Goal: Information Seeking & Learning: Learn about a topic

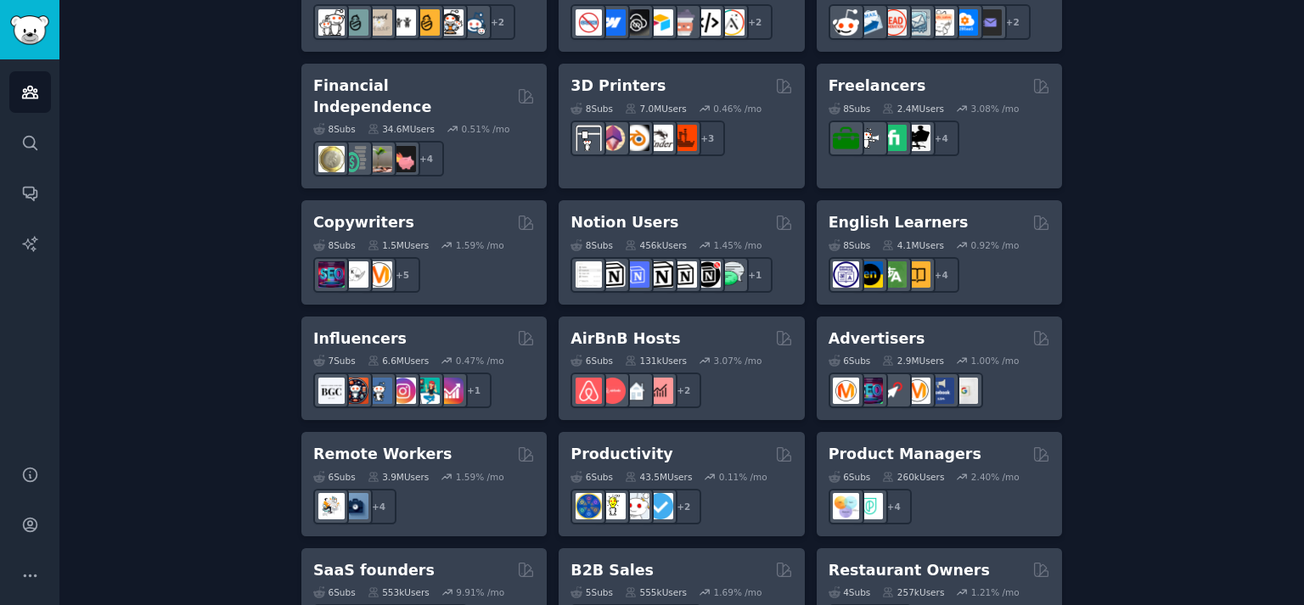
scroll to position [1351, 0]
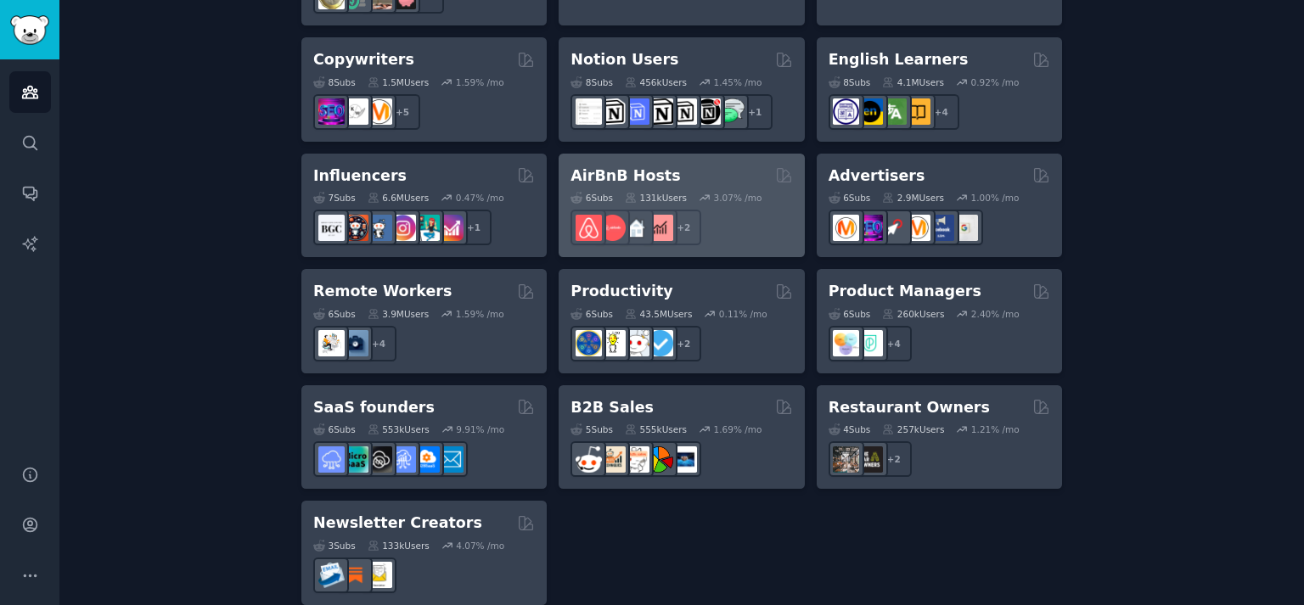
click at [652, 192] on div "131k Users" at bounding box center [656, 198] width 62 height 12
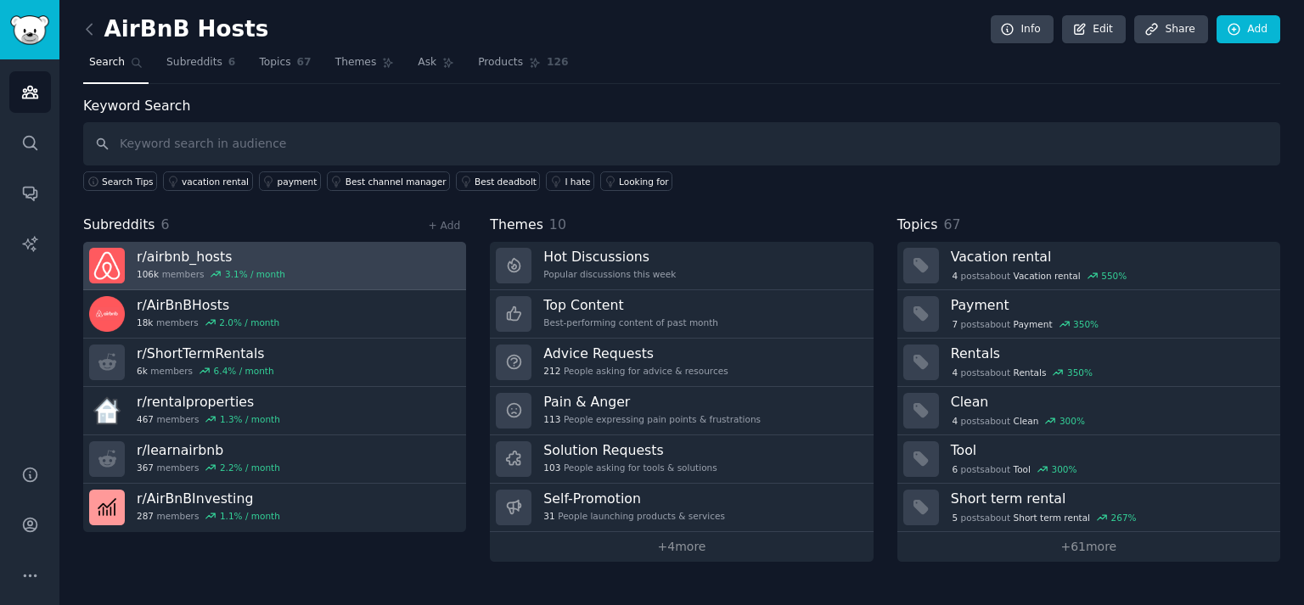
click at [200, 255] on h3 "r/ airbnb_hosts" at bounding box center [211, 257] width 149 height 18
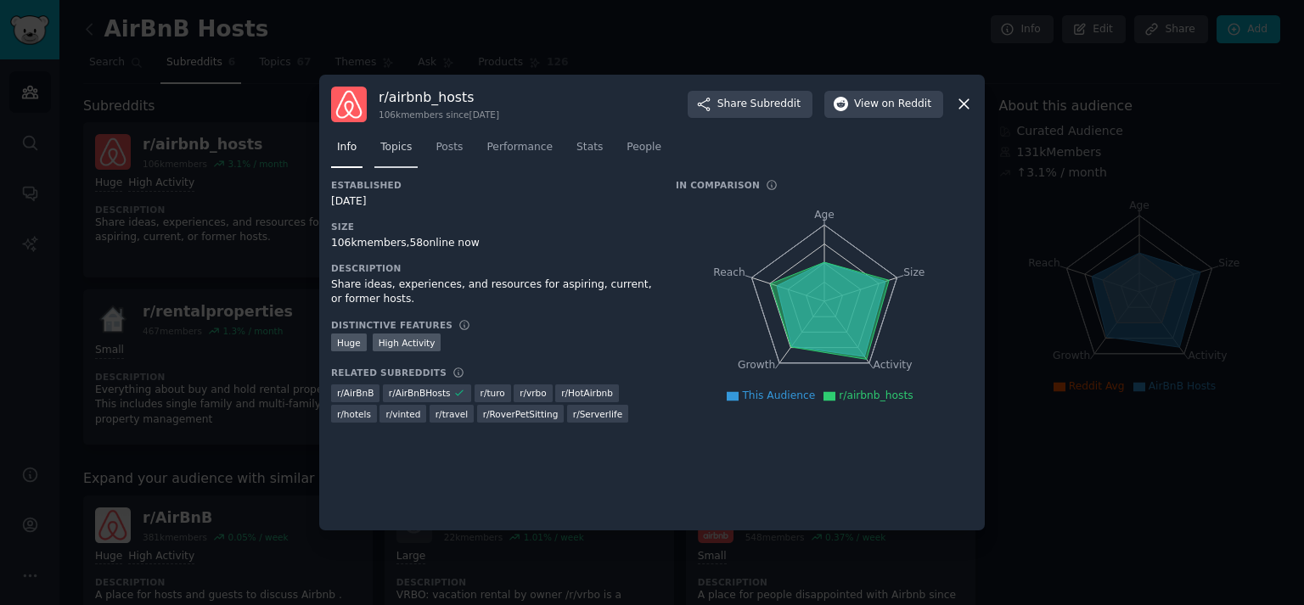
click at [396, 150] on span "Topics" at bounding box center [395, 147] width 31 height 15
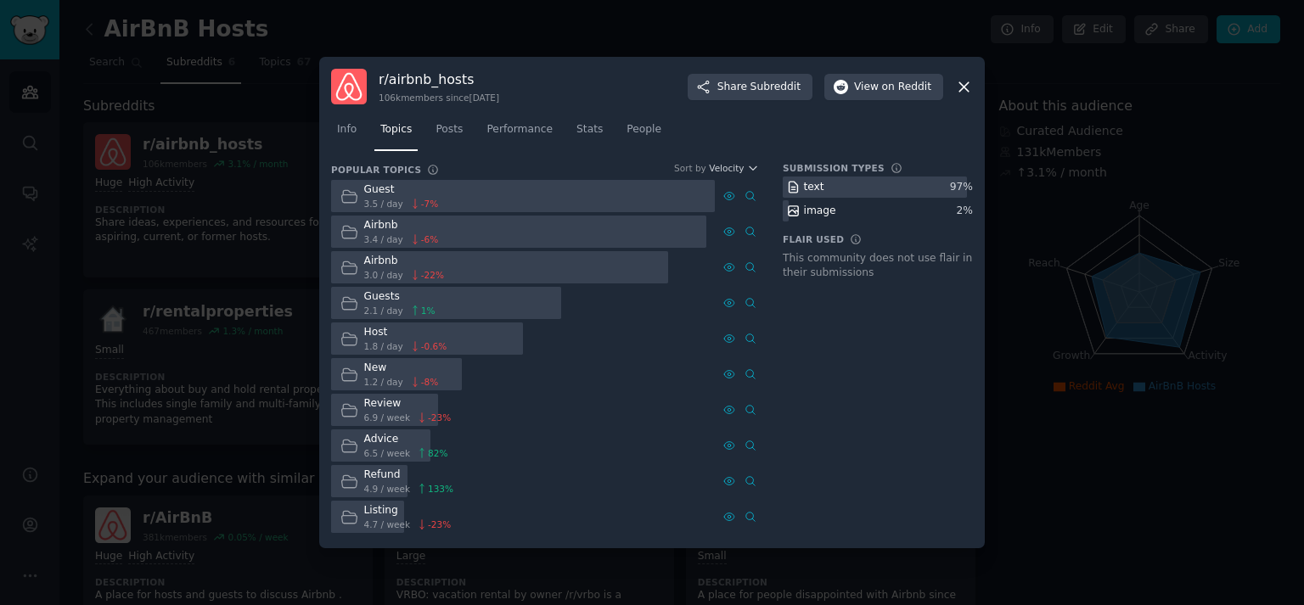
click at [374, 446] on div "Advice" at bounding box center [406, 439] width 84 height 15
click at [350, 447] on icon at bounding box center [349, 446] width 18 height 18
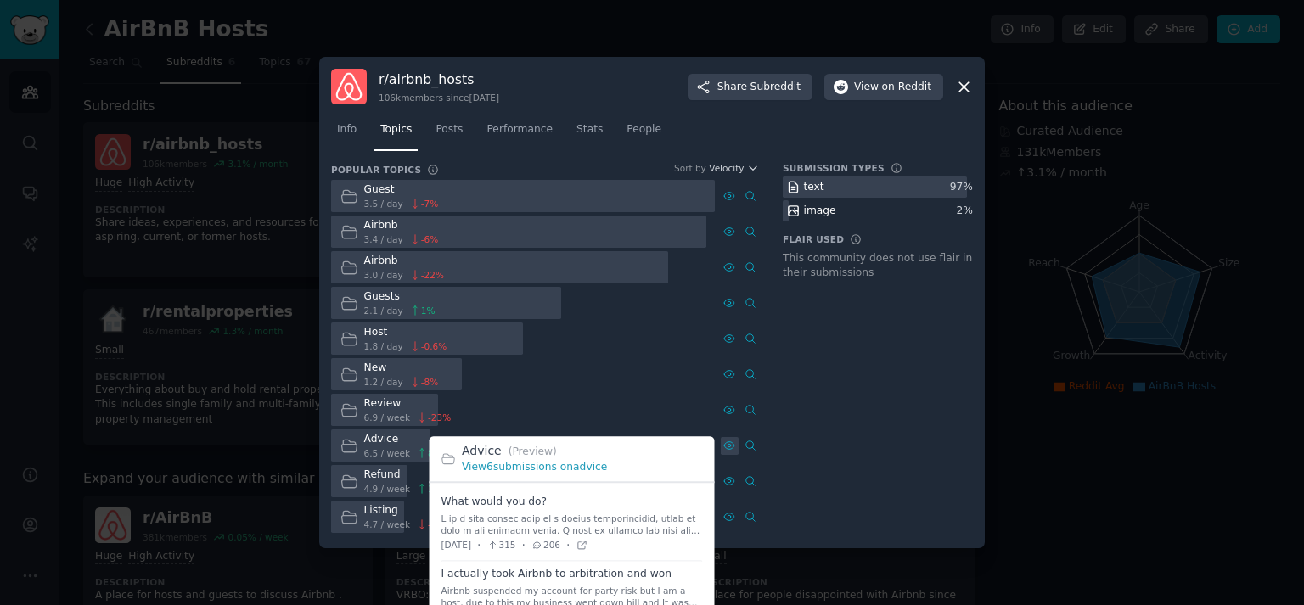
click at [727, 442] on icon at bounding box center [729, 446] width 12 height 12
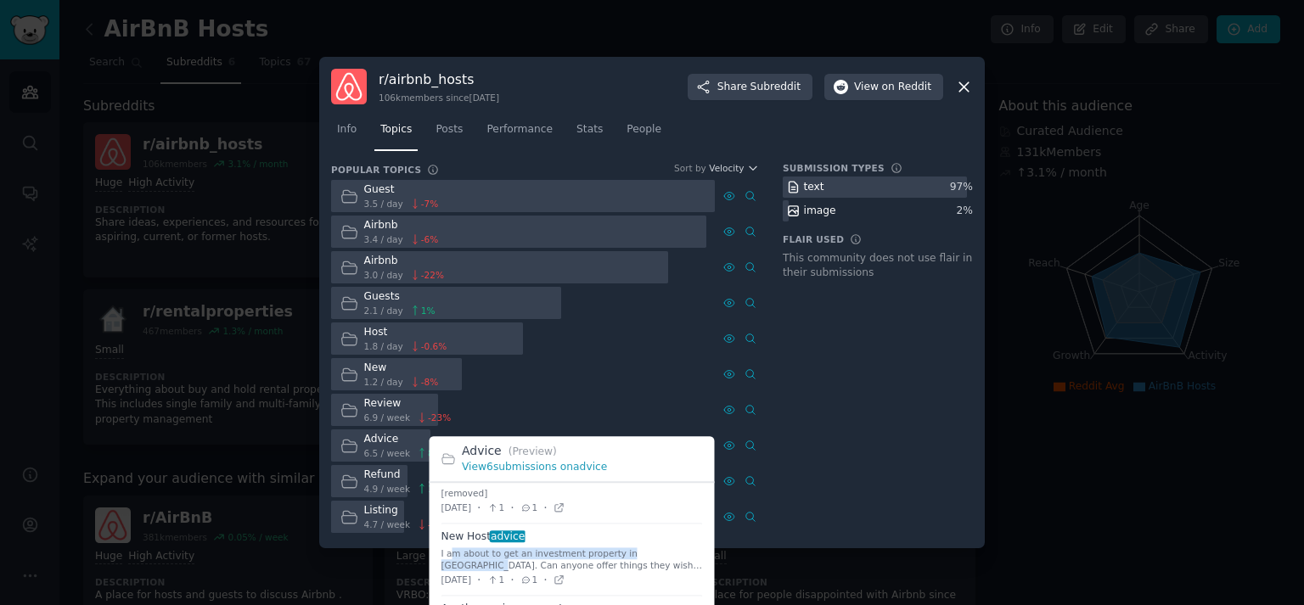
drag, startPoint x: 447, startPoint y: 555, endPoint x: 655, endPoint y: 553, distance: 208.0
click at [655, 553] on div "I am about to get an investment property in [GEOGRAPHIC_DATA]. Can anyone offer…" at bounding box center [571, 560] width 261 height 24
click at [470, 563] on div "I am about to get an investment property in [GEOGRAPHIC_DATA]. Can anyone offer…" at bounding box center [571, 560] width 261 height 24
drag, startPoint x: 458, startPoint y: 565, endPoint x: 618, endPoint y: 564, distance: 159.6
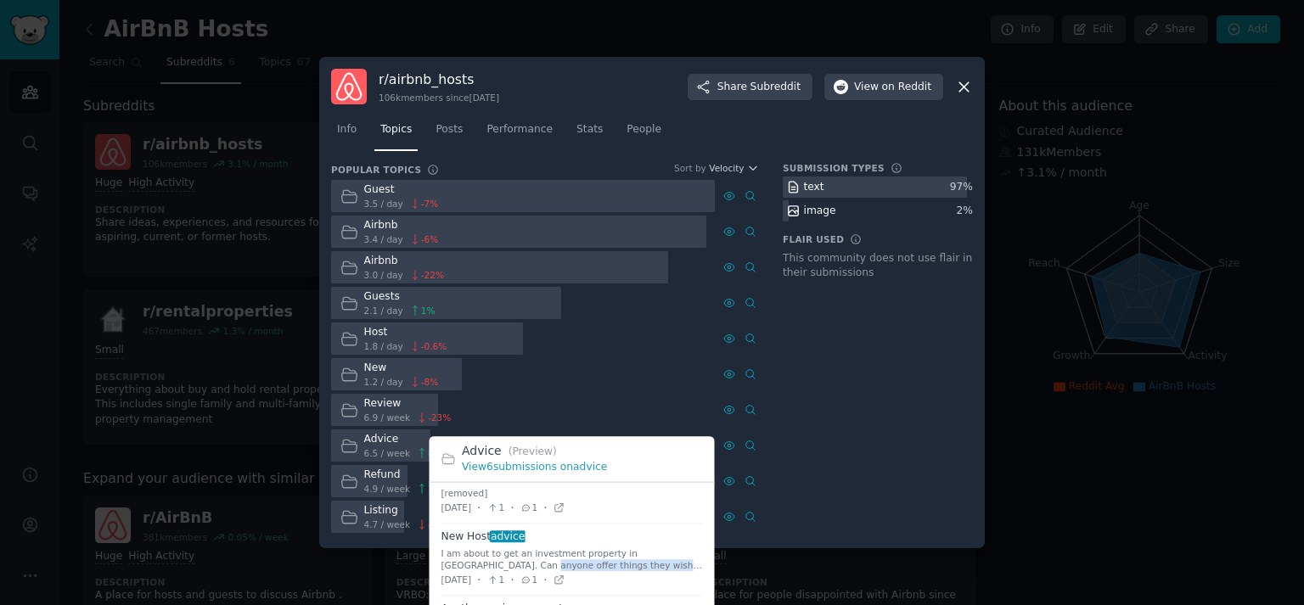
click at [620, 564] on div "I am about to get an investment property in [GEOGRAPHIC_DATA]. Can anyone offer…" at bounding box center [571, 560] width 261 height 24
click at [610, 556] on div "I am about to get an investment property in [GEOGRAPHIC_DATA]. Can anyone offer…" at bounding box center [571, 560] width 261 height 24
drag, startPoint x: 484, startPoint y: 566, endPoint x: 631, endPoint y: 566, distance: 146.9
click at [631, 566] on div "I am about to get an investment property in [GEOGRAPHIC_DATA]. Can anyone offer…" at bounding box center [571, 560] width 261 height 24
click at [609, 560] on div "I am about to get an investment property in [GEOGRAPHIC_DATA]. Can anyone offer…" at bounding box center [571, 560] width 261 height 24
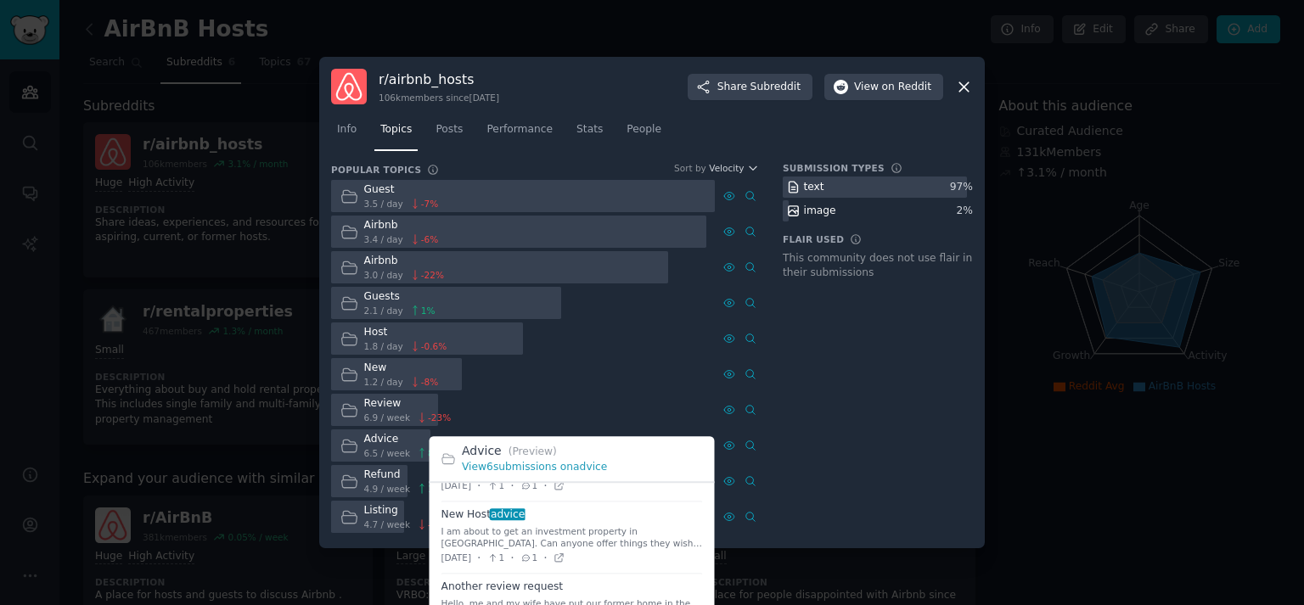
scroll to position [241, 0]
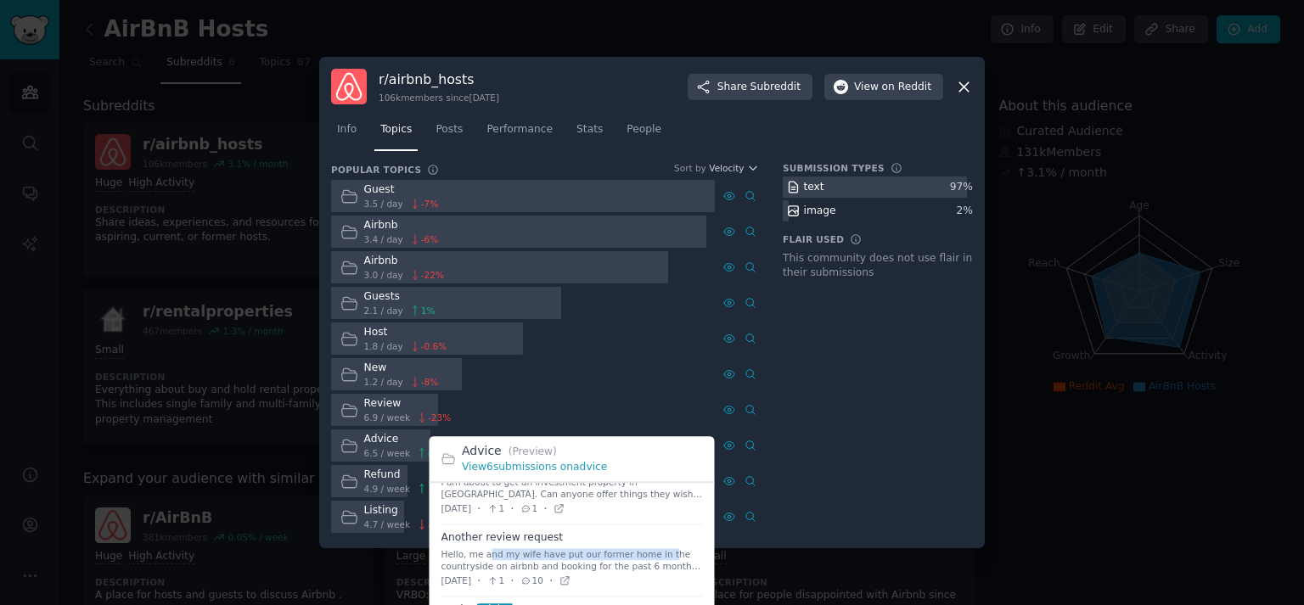
drag, startPoint x: 600, startPoint y: 553, endPoint x: 650, endPoint y: 554, distance: 50.1
click at [650, 554] on div "Hello, me and my wife have put our former home in the countryside on airbnb and…" at bounding box center [571, 560] width 261 height 24
drag, startPoint x: 451, startPoint y: 565, endPoint x: 604, endPoint y: 564, distance: 153.6
click at [604, 564] on div "Hello, me and my wife have put our former home in the countryside on airbnb and…" at bounding box center [571, 560] width 261 height 24
click at [603, 564] on div "Hello, me and my wife have put our former home in the countryside on airbnb and…" at bounding box center [571, 560] width 261 height 24
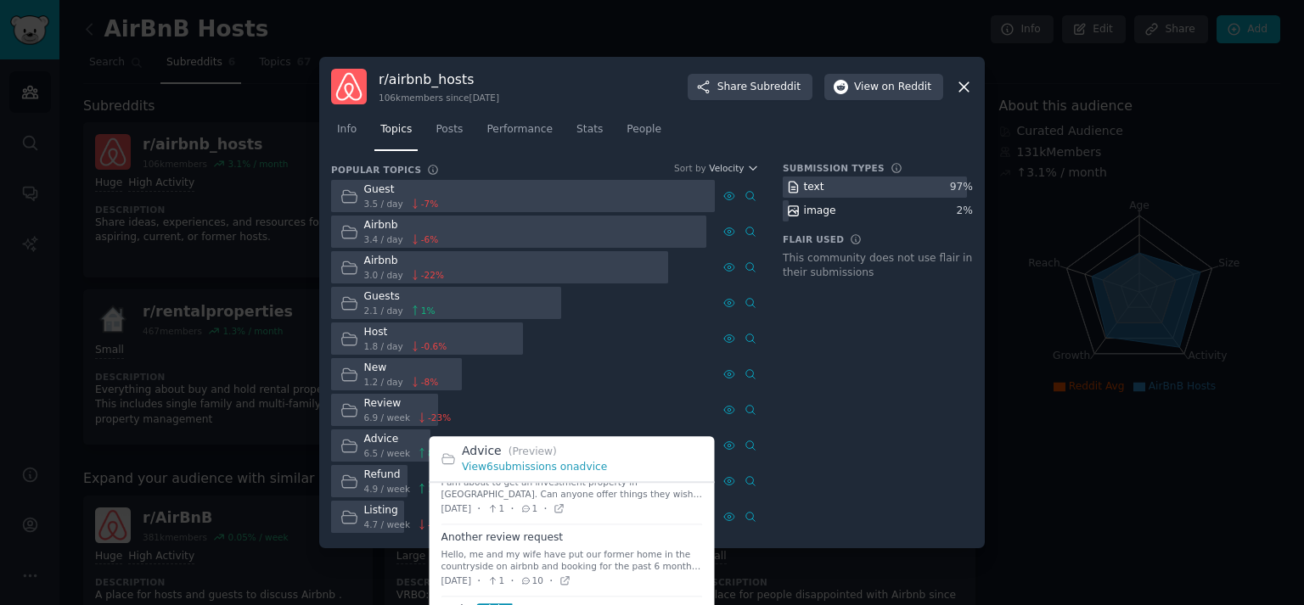
click at [514, 536] on span at bounding box center [571, 560] width 261 height 71
click at [509, 556] on div "Hello, me and my wife have put our former home in the countryside on airbnb and…" at bounding box center [571, 560] width 261 height 24
click at [570, 578] on icon at bounding box center [565, 582] width 12 height 12
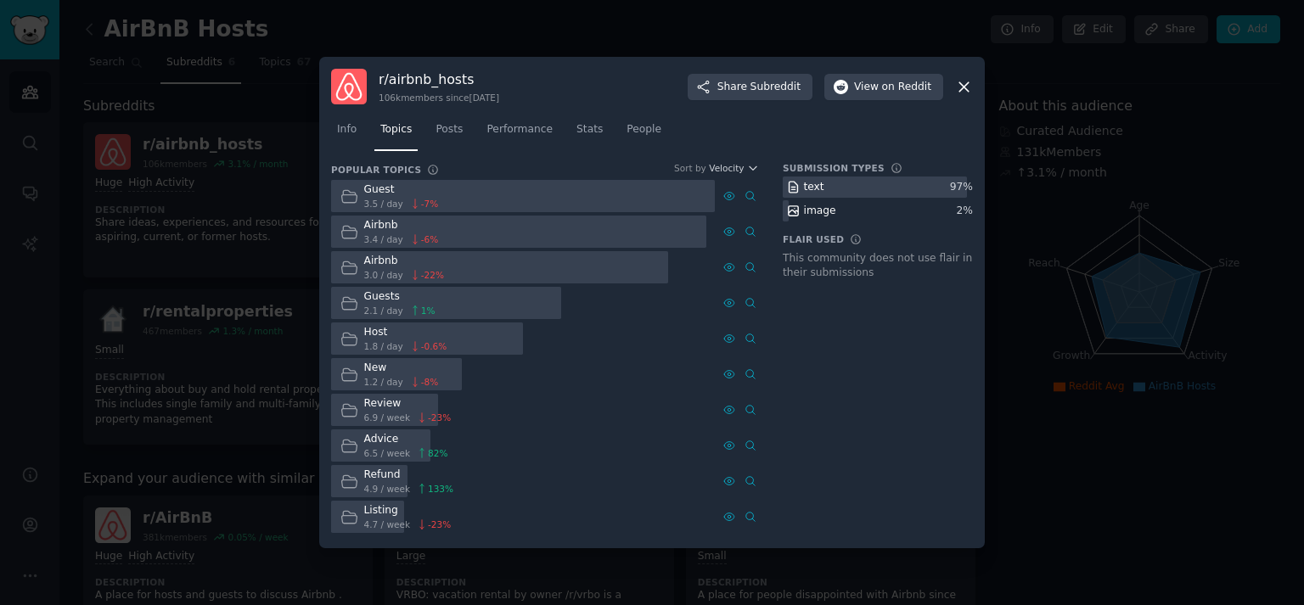
click at [961, 77] on div "r/ airbnb_hosts 106k members since [DATE] Share Subreddit View on Reddit" at bounding box center [652, 87] width 642 height 36
click at [958, 84] on icon at bounding box center [964, 87] width 18 height 18
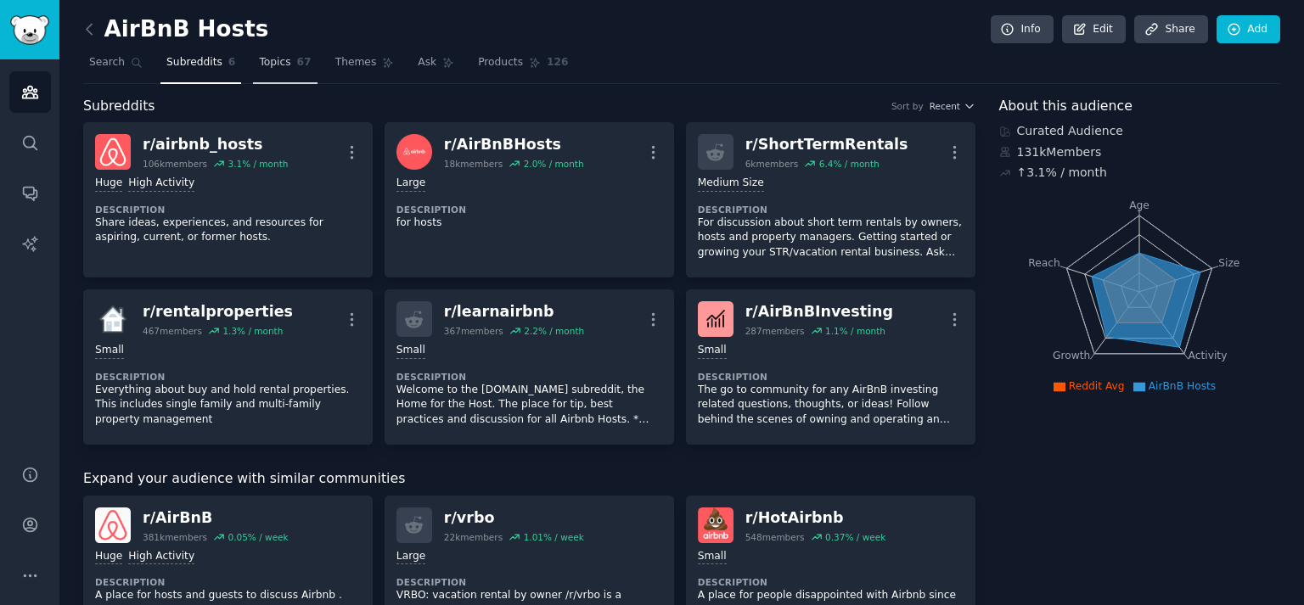
click at [274, 71] on link "Topics 67" at bounding box center [285, 66] width 64 height 35
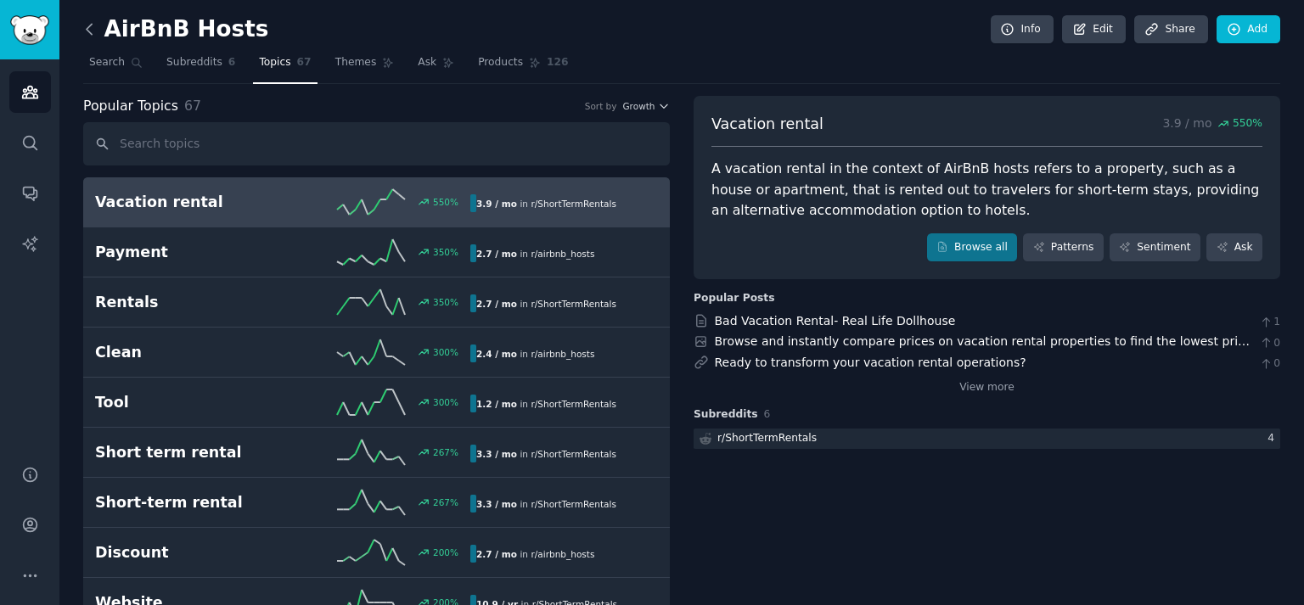
click at [84, 27] on icon at bounding box center [90, 29] width 18 height 18
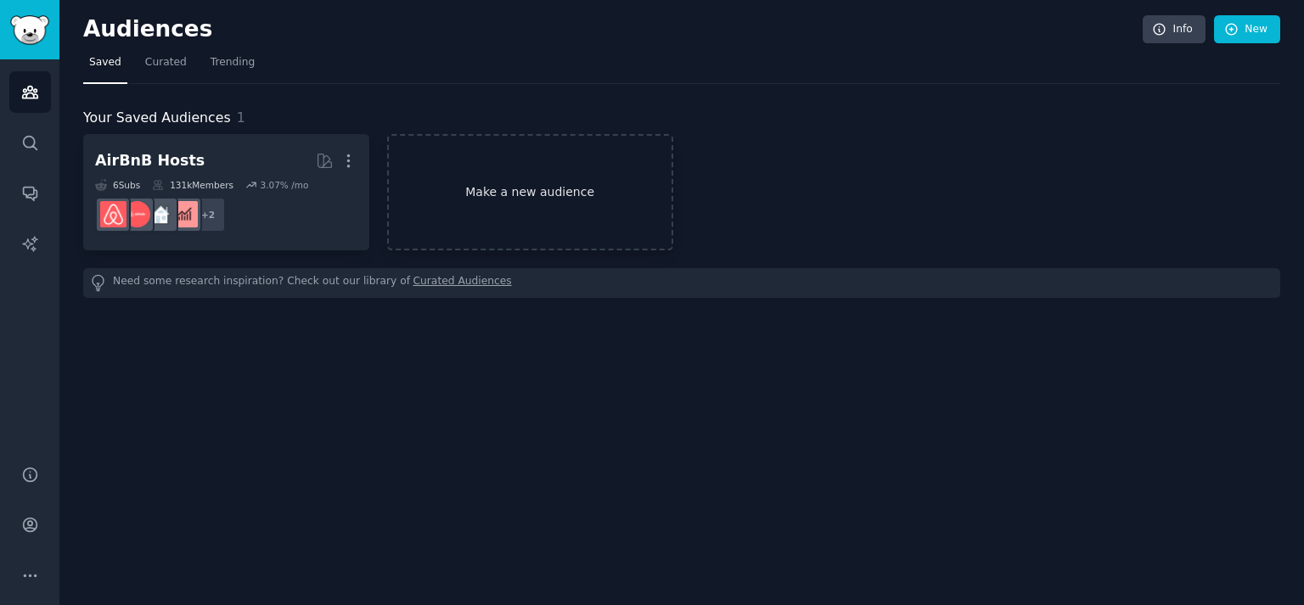
click at [464, 195] on link "Make a new audience" at bounding box center [530, 192] width 286 height 116
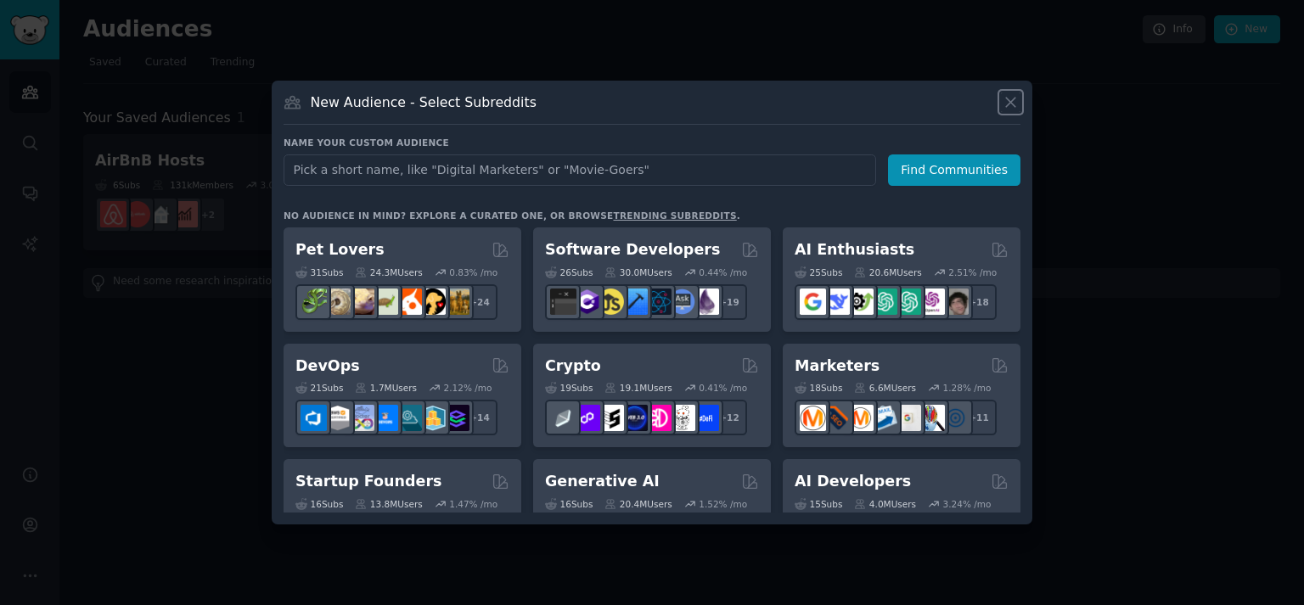
click at [1014, 98] on icon at bounding box center [1010, 102] width 9 height 9
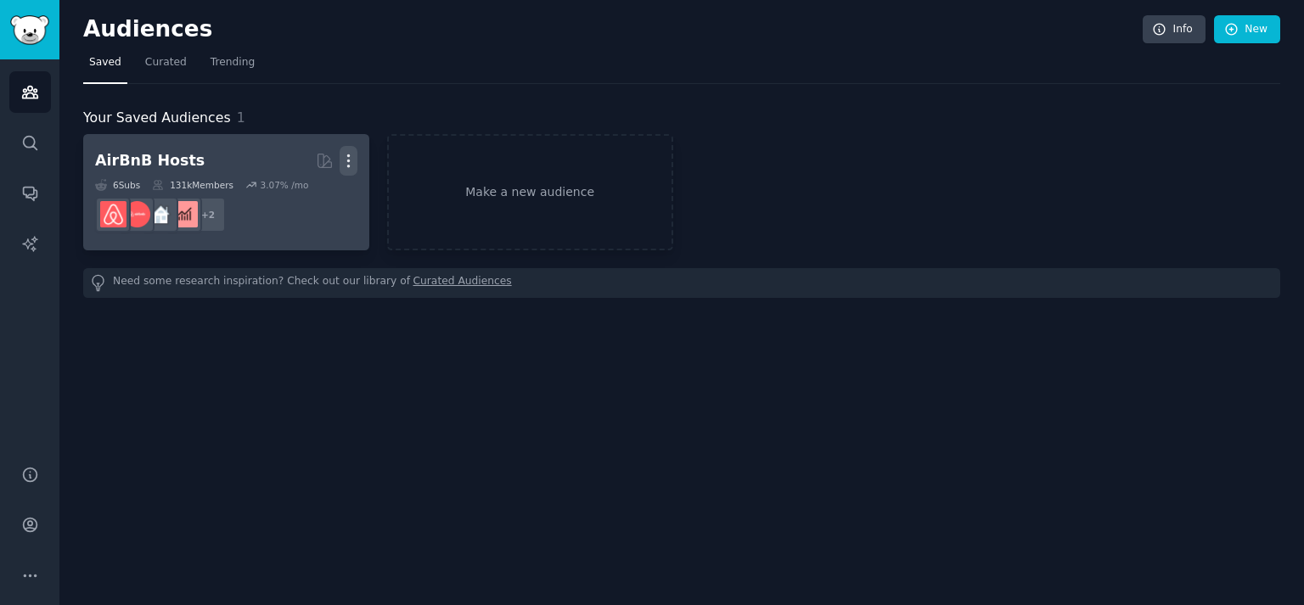
click at [351, 160] on icon "button" at bounding box center [349, 161] width 18 height 18
click at [300, 197] on p "Delete" at bounding box center [302, 197] width 39 height 18
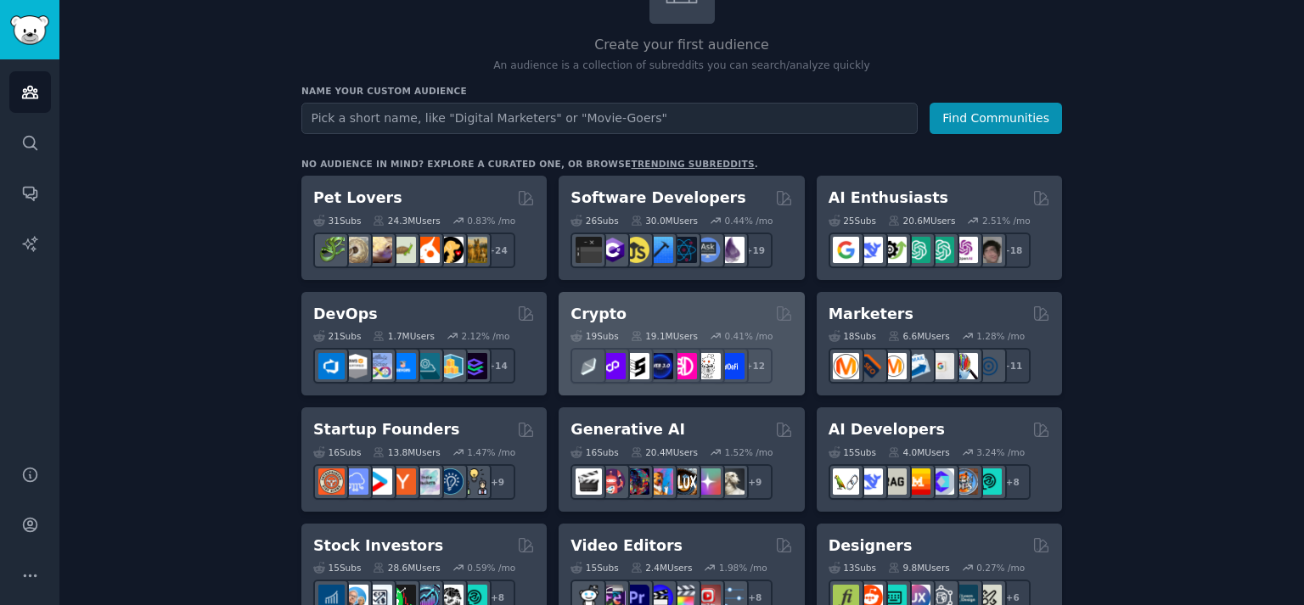
scroll to position [170, 0]
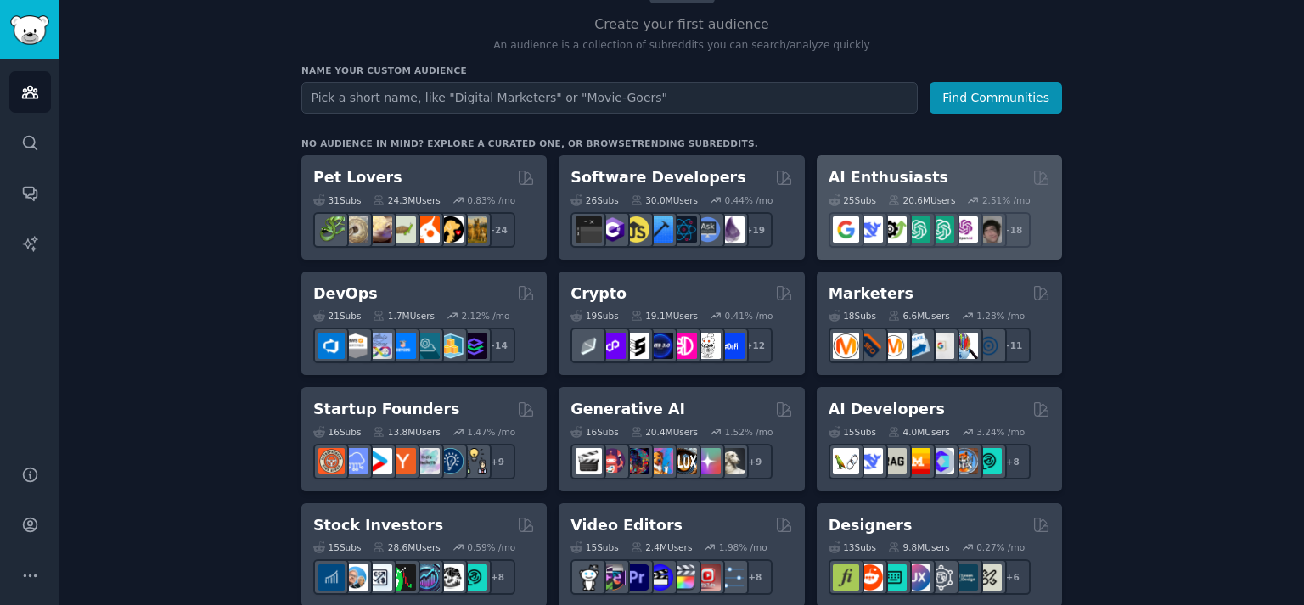
click at [913, 177] on h2 "AI Enthusiasts" at bounding box center [888, 177] width 120 height 21
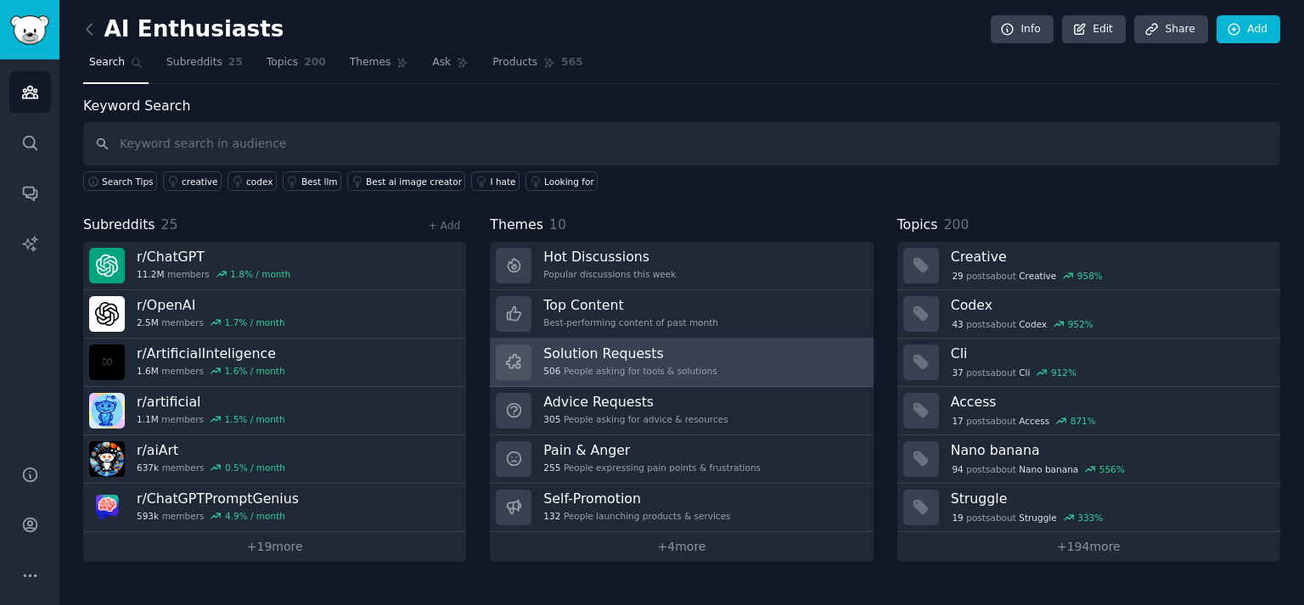
click at [616, 365] on div "506 People asking for tools & solutions" at bounding box center [629, 371] width 173 height 12
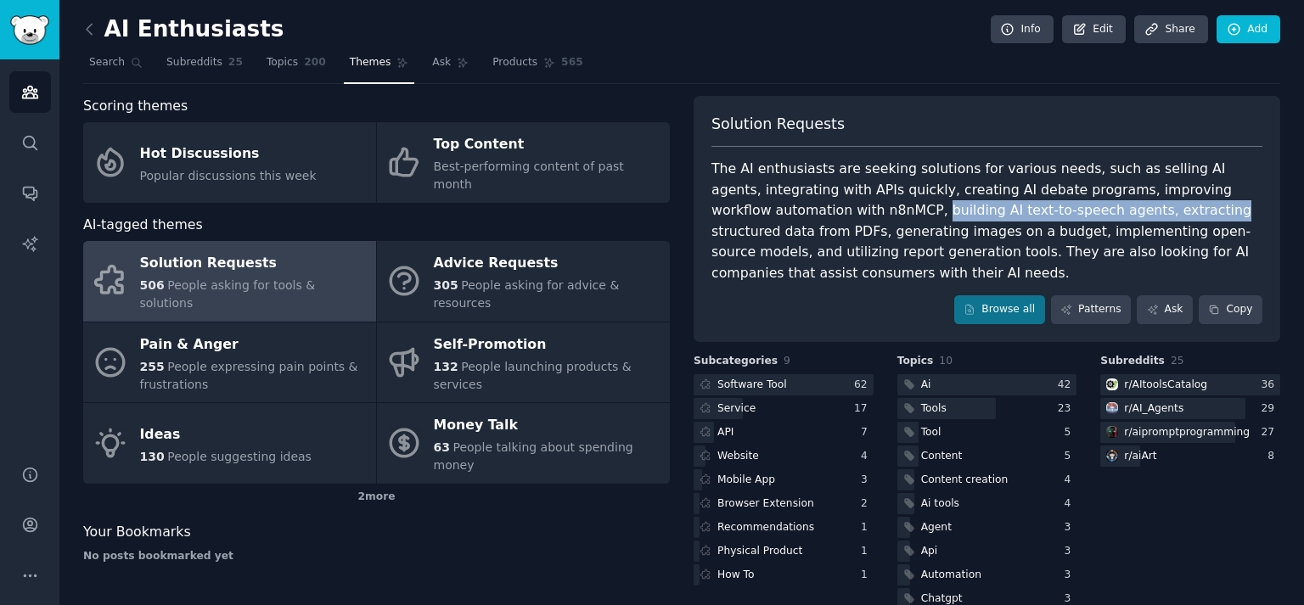
drag, startPoint x: 798, startPoint y: 211, endPoint x: 1055, endPoint y: 208, distance: 257.2
click at [1055, 208] on div "The AI enthusiasts are seeking solutions for various needs, such as selling AI …" at bounding box center [986, 221] width 551 height 125
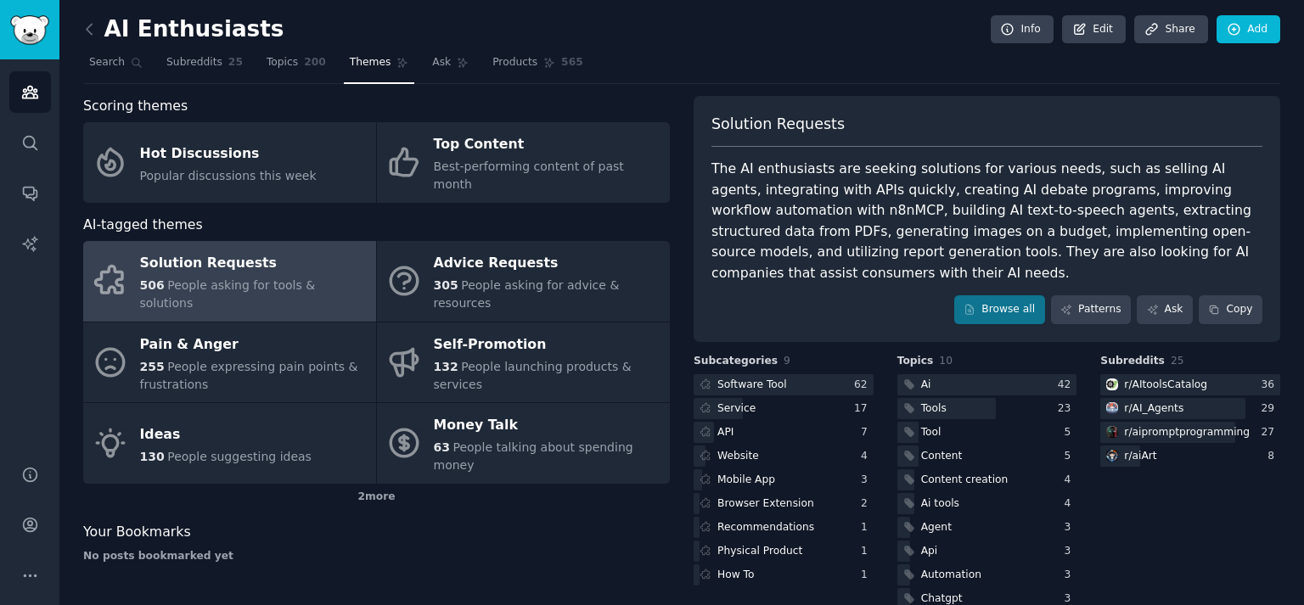
click at [1054, 222] on div "The AI enthusiasts are seeking solutions for various needs, such as selling AI …" at bounding box center [986, 221] width 551 height 125
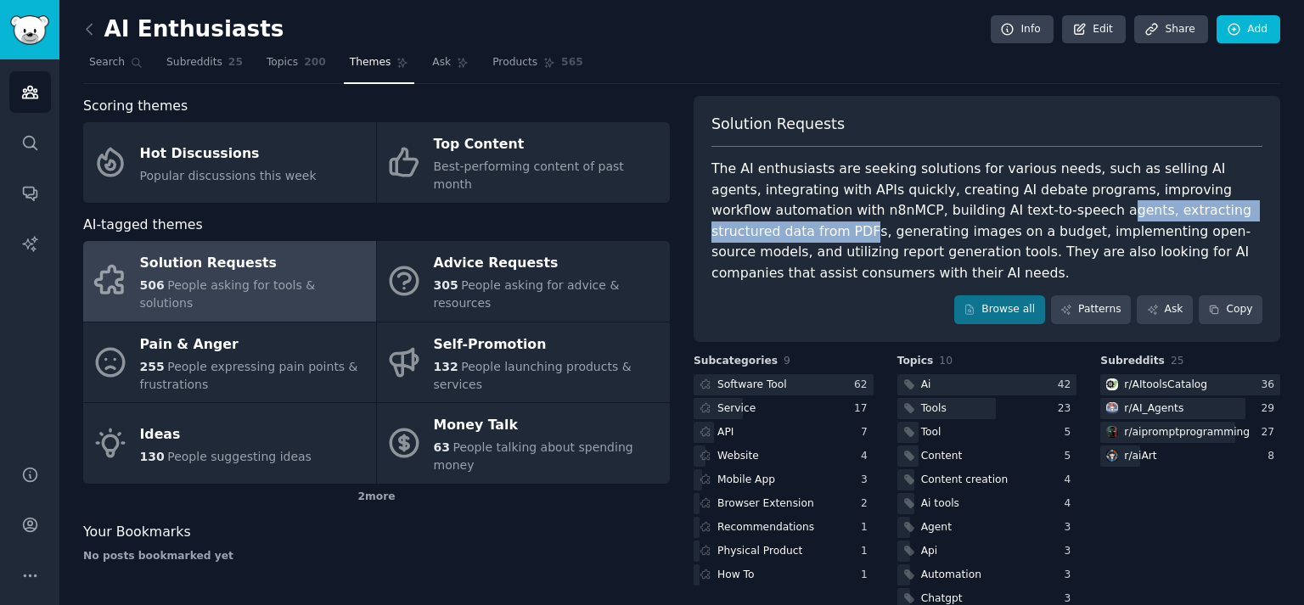
drag, startPoint x: 963, startPoint y: 214, endPoint x: 1208, endPoint y: 213, distance: 245.3
click at [1208, 213] on div "The AI enthusiasts are seeking solutions for various needs, such as selling AI …" at bounding box center [986, 221] width 551 height 125
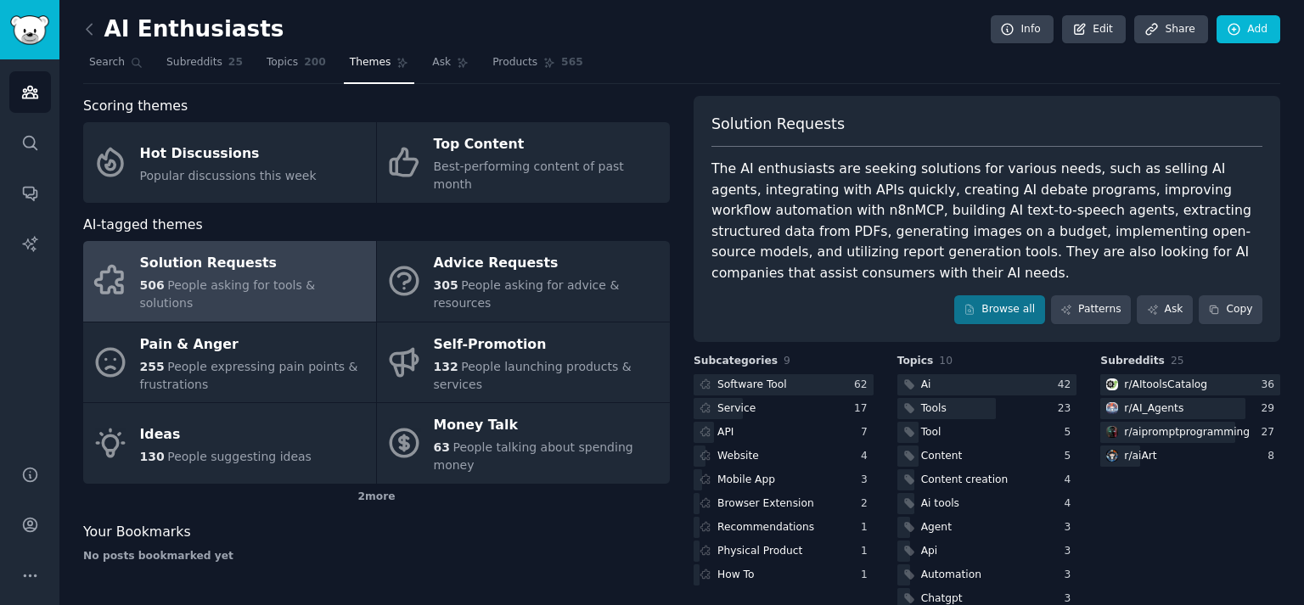
click at [1175, 222] on div "The AI enthusiasts are seeking solutions for various needs, such as selling AI …" at bounding box center [986, 221] width 551 height 125
drag, startPoint x: 705, startPoint y: 233, endPoint x: 922, endPoint y: 230, distance: 216.5
click at [922, 229] on div "Solution Requests The AI enthusiasts are seeking solutions for various needs, s…" at bounding box center [987, 219] width 587 height 246
click at [918, 239] on div "The AI enthusiasts are seeking solutions for various needs, such as selling AI …" at bounding box center [986, 221] width 551 height 125
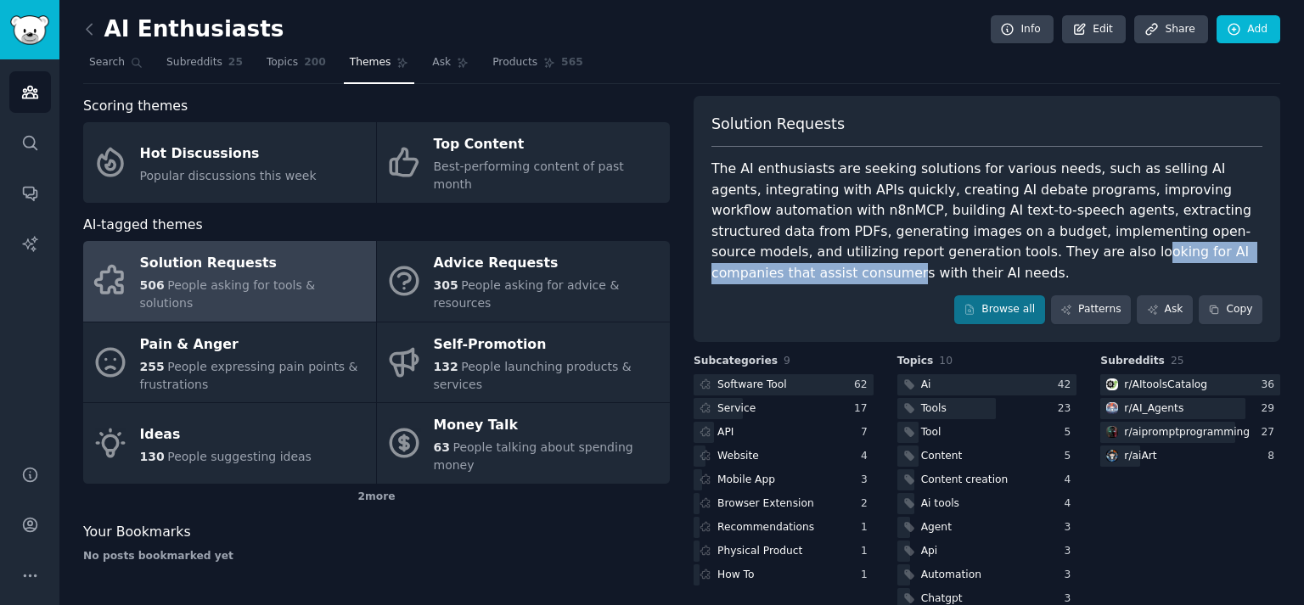
drag, startPoint x: 905, startPoint y: 261, endPoint x: 1165, endPoint y: 255, distance: 260.7
click at [1165, 255] on div "The AI enthusiasts are seeking solutions for various needs, such as selling AI …" at bounding box center [986, 221] width 551 height 125
click at [1081, 221] on div "The AI enthusiasts are seeking solutions for various needs, such as selling AI …" at bounding box center [986, 221] width 551 height 125
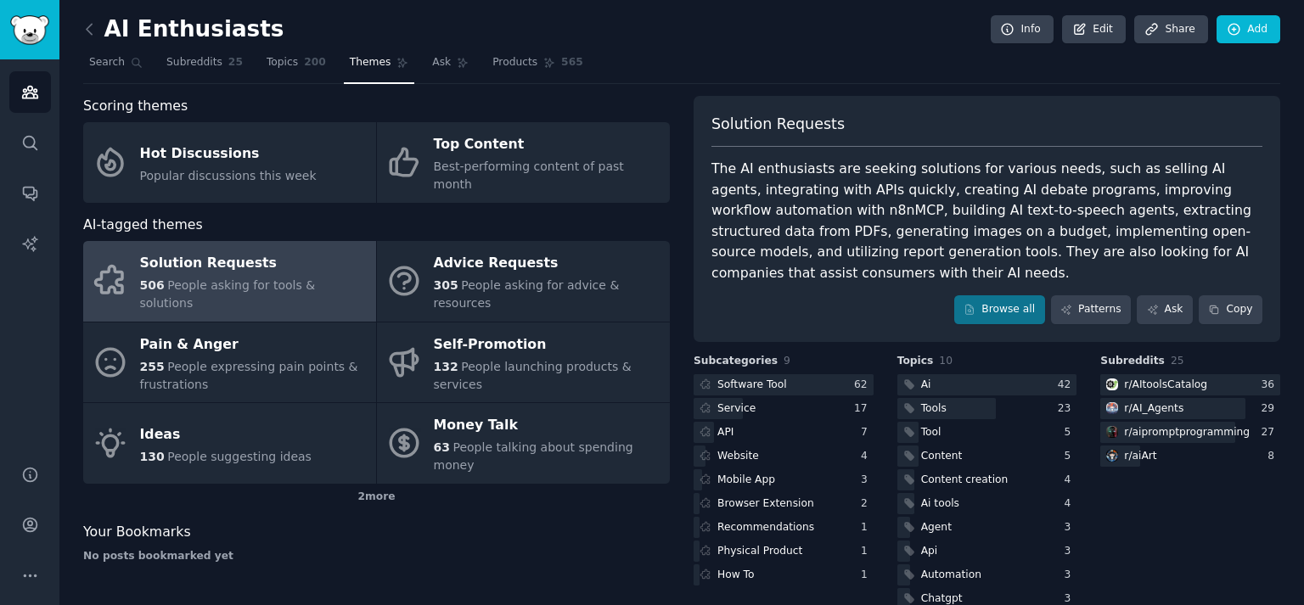
click at [861, 211] on div "The AI enthusiasts are seeking solutions for various needs, such as selling AI …" at bounding box center [986, 221] width 551 height 125
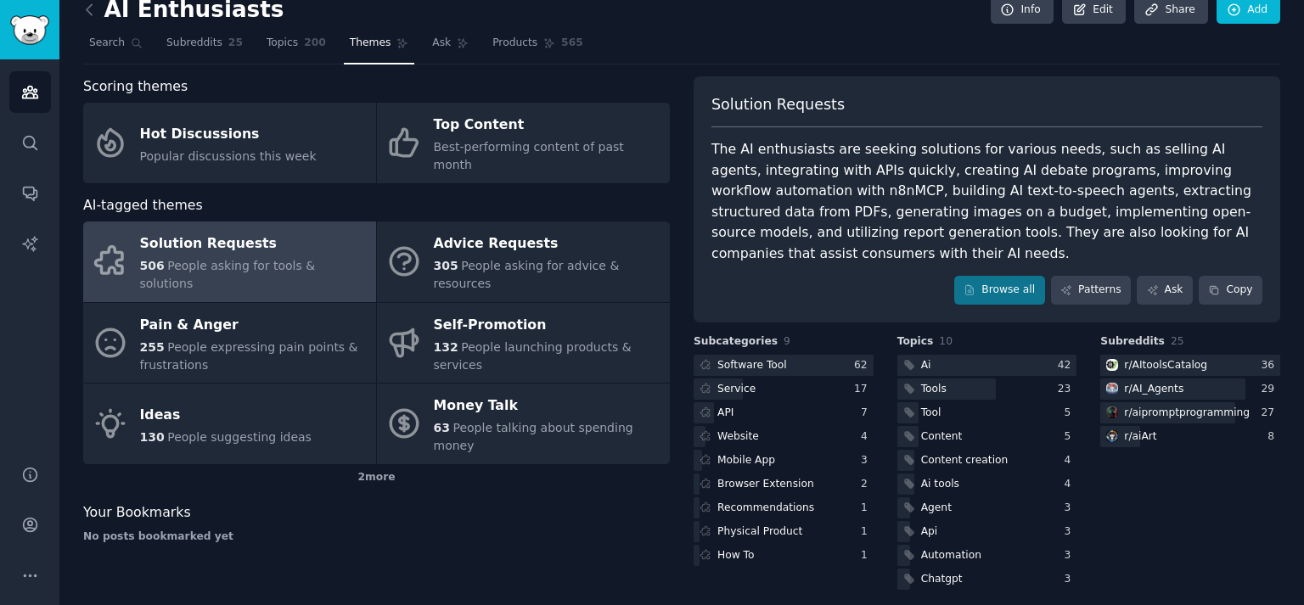
scroll to position [29, 0]
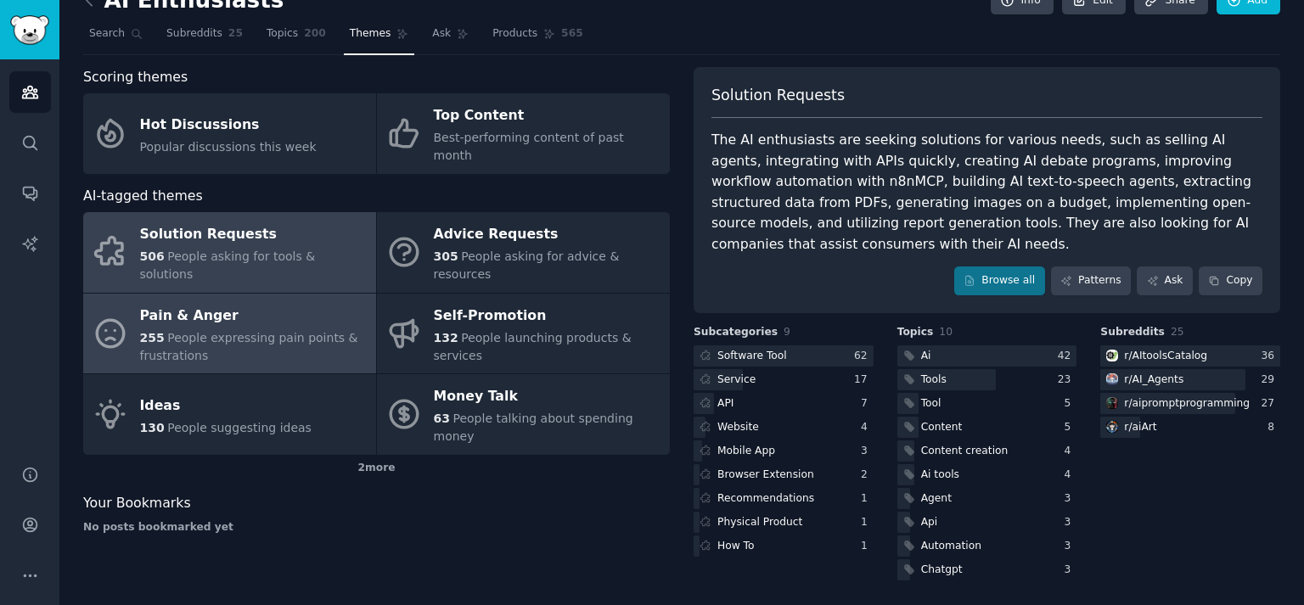
click at [197, 331] on span "People expressing pain points & frustrations" at bounding box center [249, 346] width 218 height 31
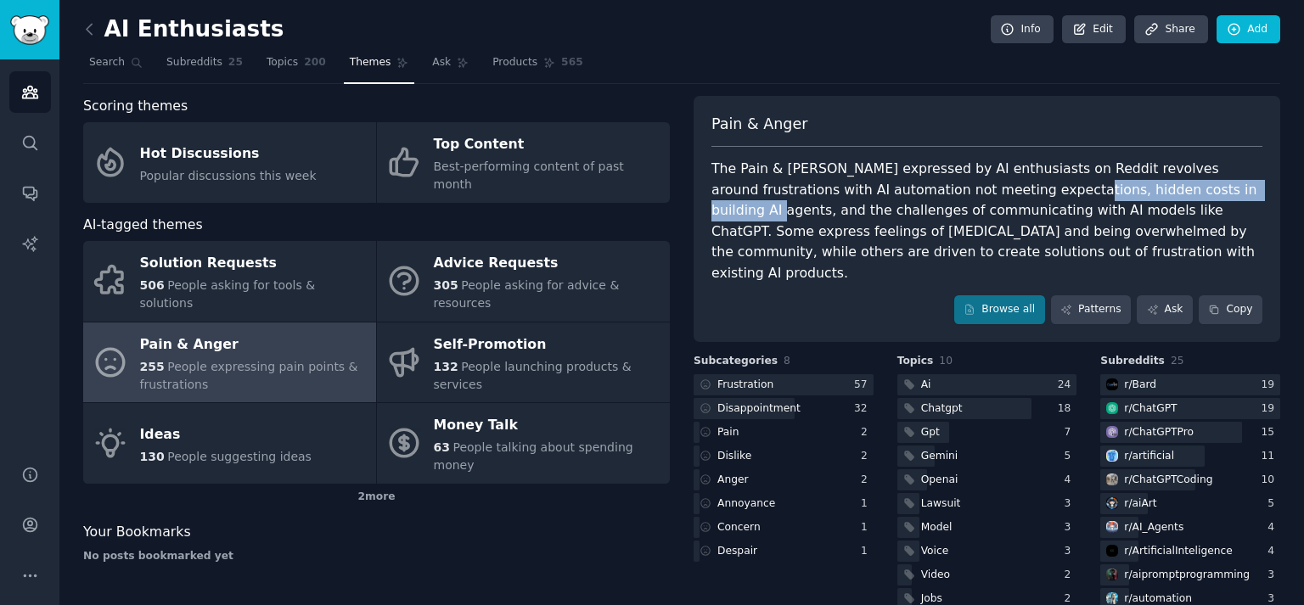
drag, startPoint x: 1053, startPoint y: 188, endPoint x: 1145, endPoint y: 185, distance: 92.6
click at [1145, 185] on div "The Pain & [PERSON_NAME] expressed by AI enthusiasts on Reddit revolves around …" at bounding box center [986, 221] width 551 height 125
drag, startPoint x: 1152, startPoint y: 205, endPoint x: 1188, endPoint y: 201, distance: 36.7
click at [1151, 205] on div "The Pain & [PERSON_NAME] expressed by AI enthusiasts on Reddit revolves around …" at bounding box center [986, 221] width 551 height 125
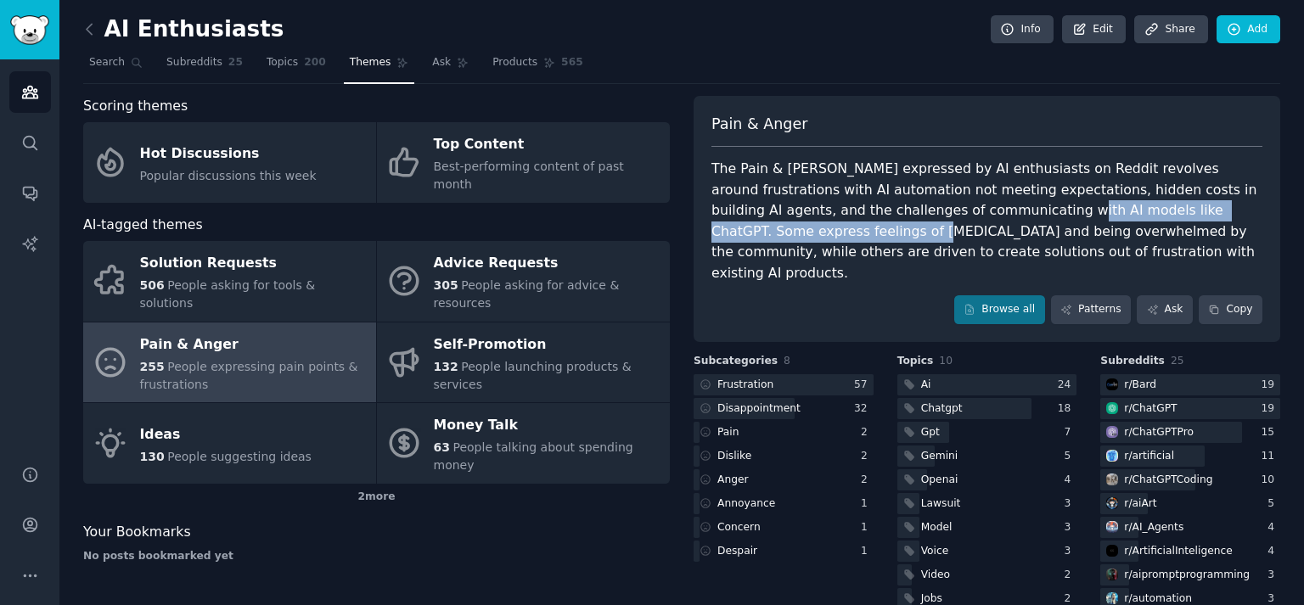
drag, startPoint x: 870, startPoint y: 212, endPoint x: 1197, endPoint y: 205, distance: 326.9
click at [1197, 205] on div "The Pain & [PERSON_NAME] expressed by AI enthusiasts on Reddit revolves around …" at bounding box center [986, 221] width 551 height 125
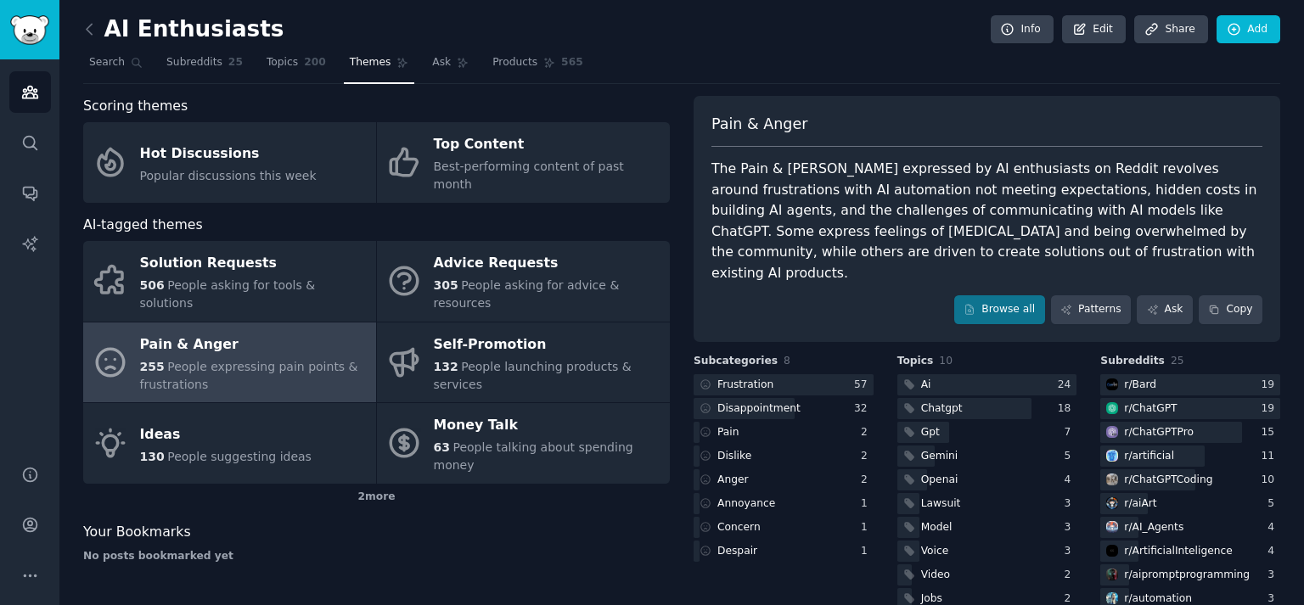
click at [1189, 225] on div "The Pain & [PERSON_NAME] expressed by AI enthusiasts on Reddit revolves around …" at bounding box center [986, 221] width 551 height 125
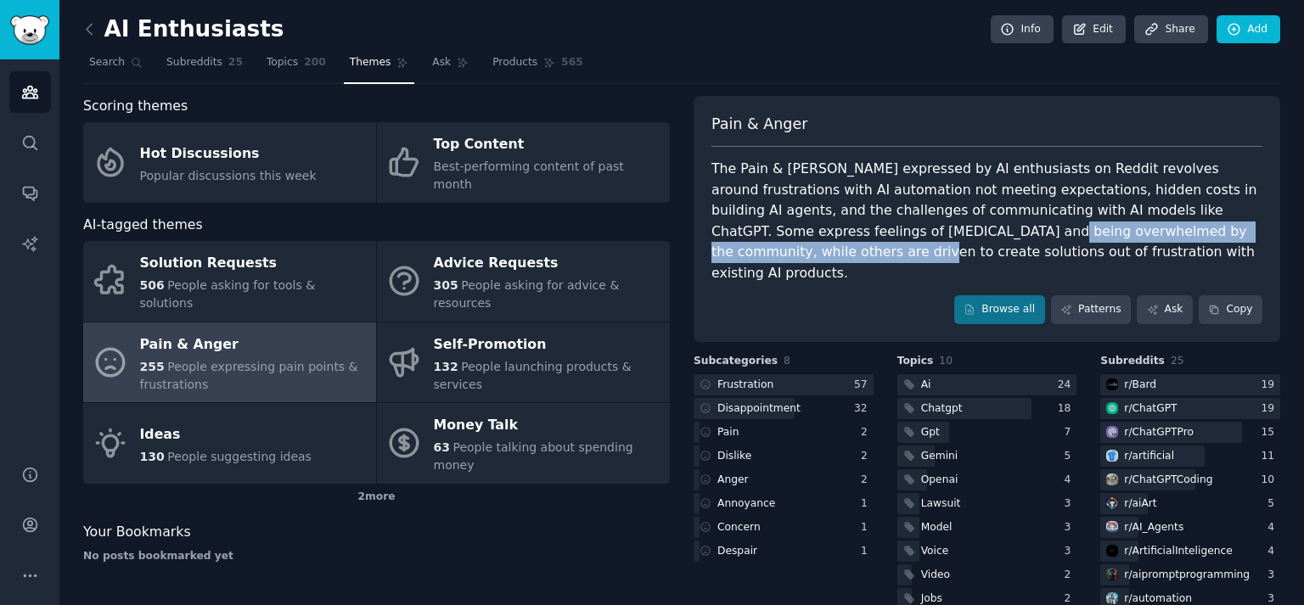
drag, startPoint x: 768, startPoint y: 229, endPoint x: 1121, endPoint y: 228, distance: 352.3
click at [1121, 228] on div "The Pain & [PERSON_NAME] expressed by AI enthusiasts on Reddit revolves around …" at bounding box center [986, 221] width 551 height 125
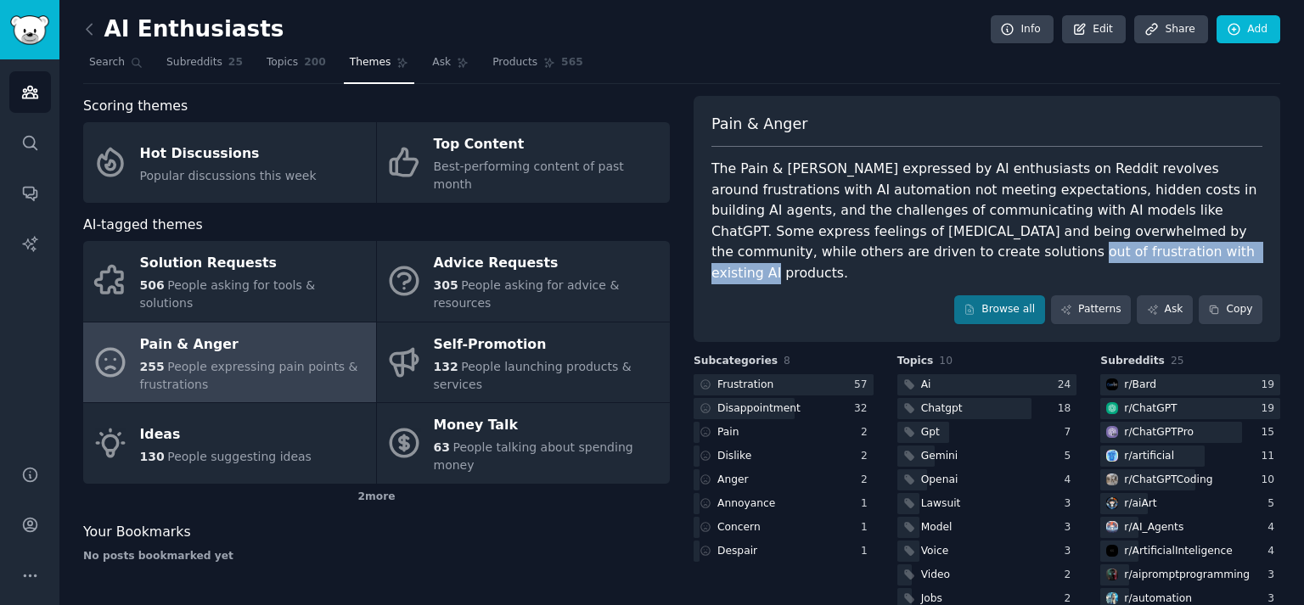
drag, startPoint x: 740, startPoint y: 252, endPoint x: 933, endPoint y: 250, distance: 192.7
click at [933, 250] on div "The Pain & [PERSON_NAME] expressed by AI enthusiasts on Reddit revolves around …" at bounding box center [986, 221] width 551 height 125
click at [873, 206] on div "The Pain & [PERSON_NAME] expressed by AI enthusiasts on Reddit revolves around …" at bounding box center [986, 221] width 551 height 125
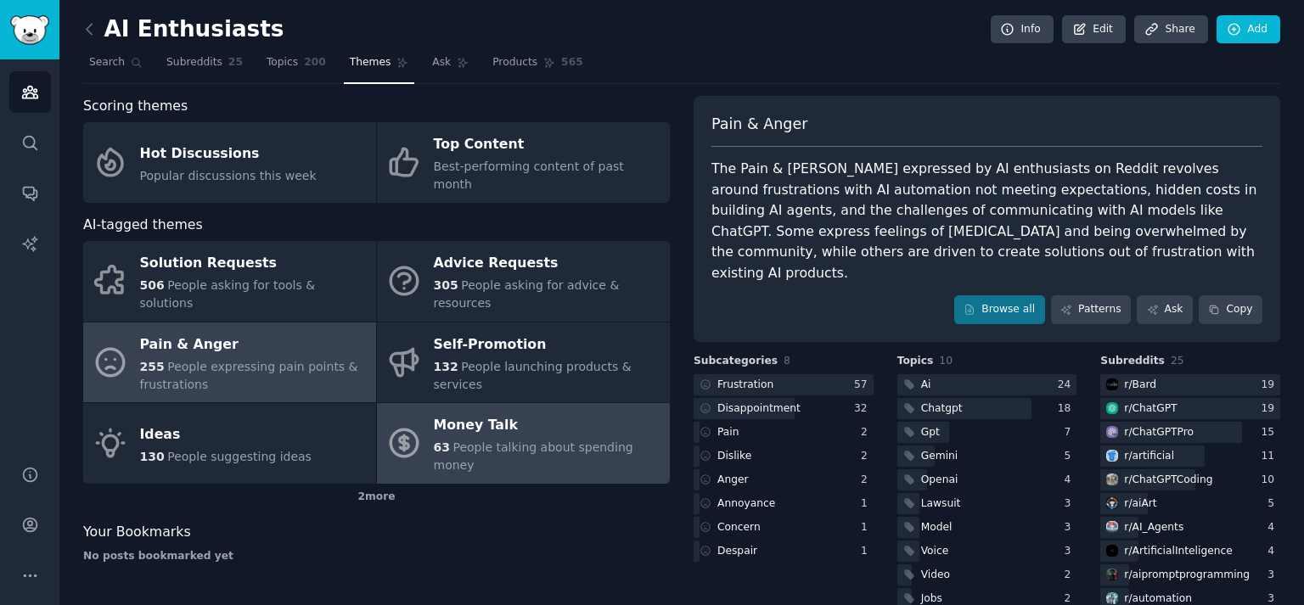
click at [512, 413] on div "Money Talk" at bounding box center [547, 426] width 227 height 27
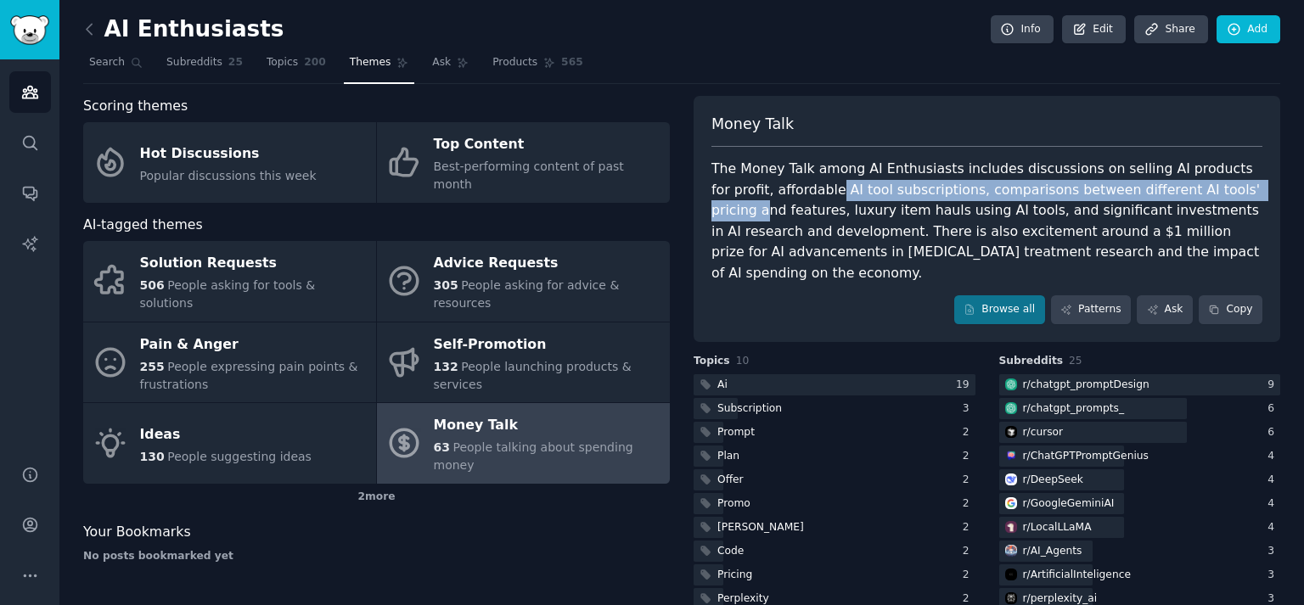
drag, startPoint x: 806, startPoint y: 191, endPoint x: 1186, endPoint y: 195, distance: 380.3
click at [1187, 188] on div "The Money Talk among AI Enthusiasts includes discussions on selling AI products…" at bounding box center [986, 221] width 551 height 125
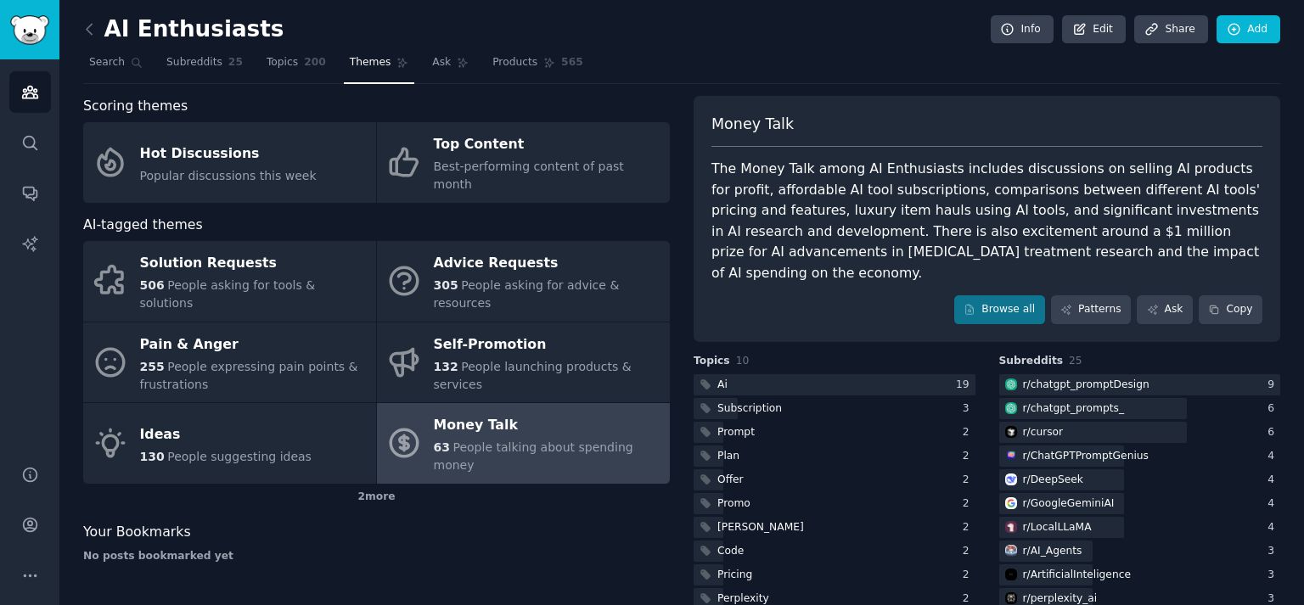
drag, startPoint x: 1176, startPoint y: 212, endPoint x: 1164, endPoint y: 212, distance: 11.9
click at [1175, 212] on div "The Money Talk among AI Enthusiasts includes discussions on selling AI products…" at bounding box center [986, 221] width 551 height 125
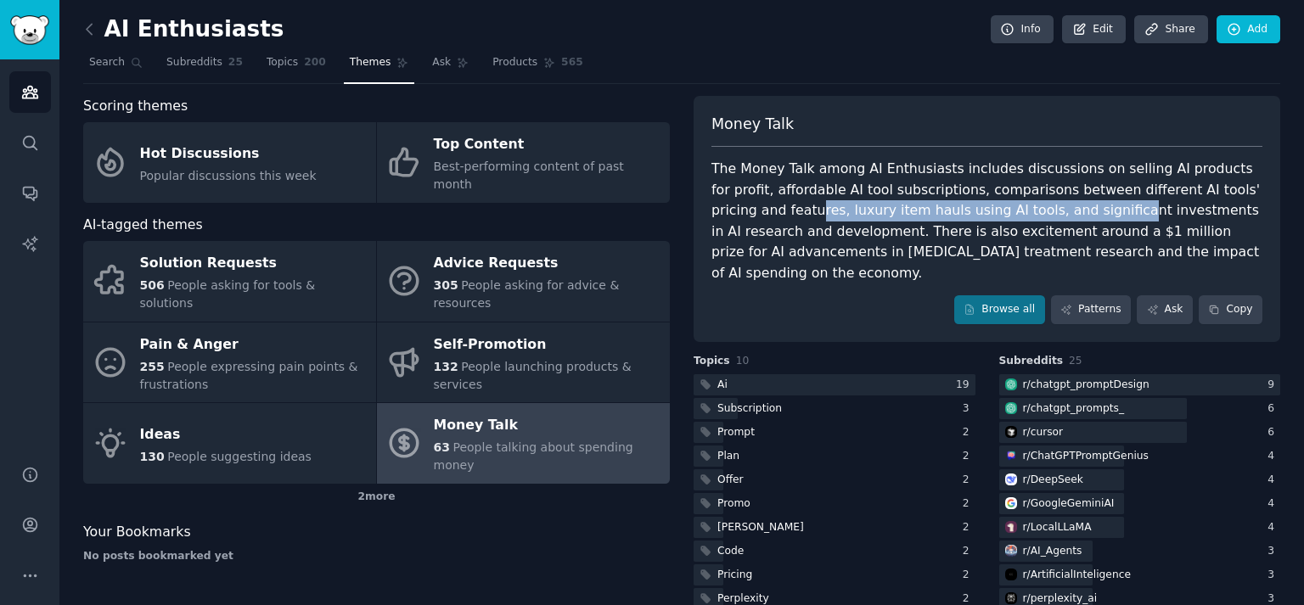
drag, startPoint x: 741, startPoint y: 211, endPoint x: 1027, endPoint y: 211, distance: 286.1
click at [1027, 211] on div "The Money Talk among AI Enthusiasts includes discussions on selling AI products…" at bounding box center [986, 221] width 551 height 125
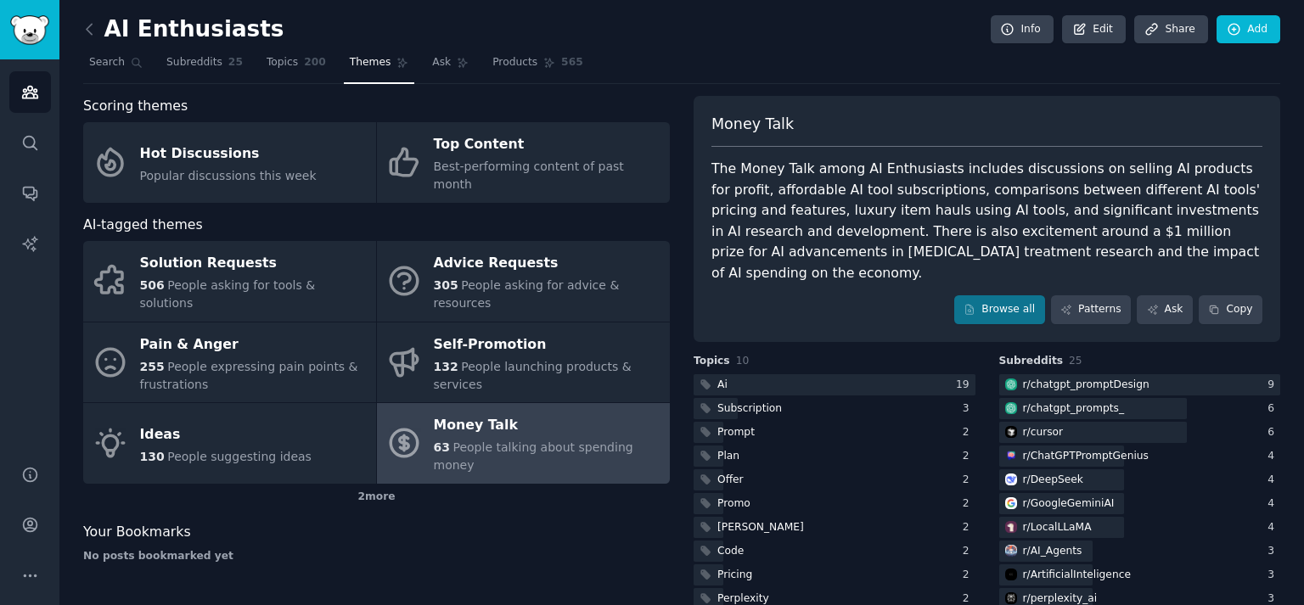
click at [1021, 222] on div "The Money Talk among AI Enthusiasts includes discussions on selling AI products…" at bounding box center [986, 221] width 551 height 125
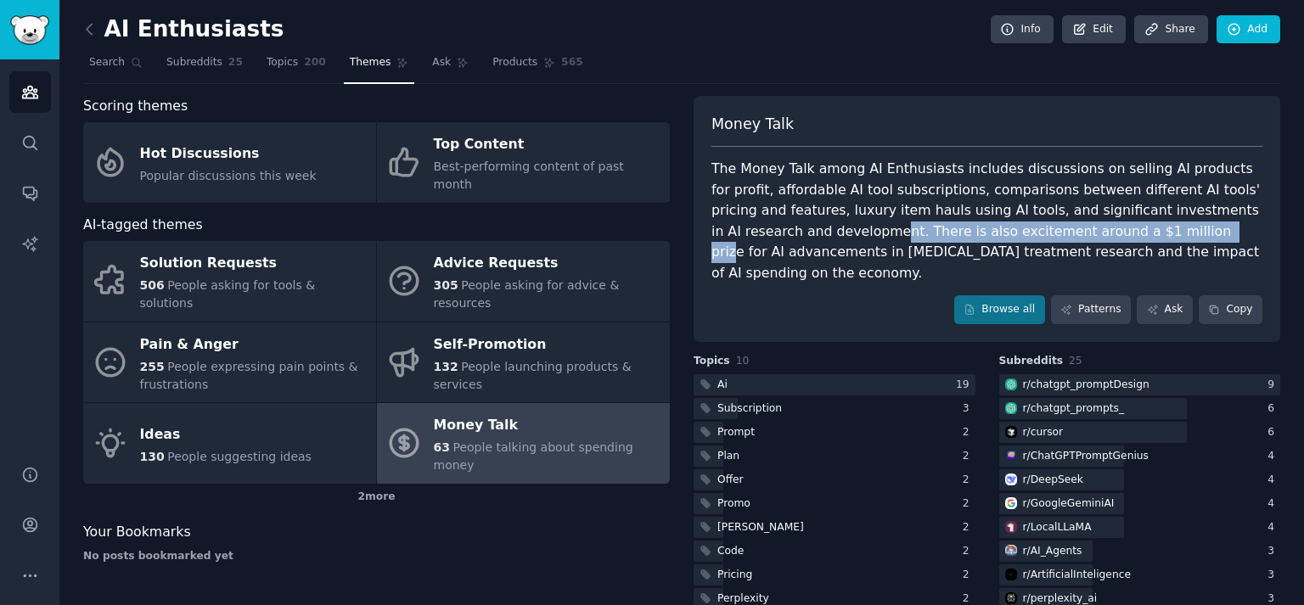
drag, startPoint x: 775, startPoint y: 229, endPoint x: 1058, endPoint y: 227, distance: 282.7
click at [1081, 228] on div "The Money Talk among AI Enthusiasts includes discussions on selling AI products…" at bounding box center [986, 221] width 551 height 125
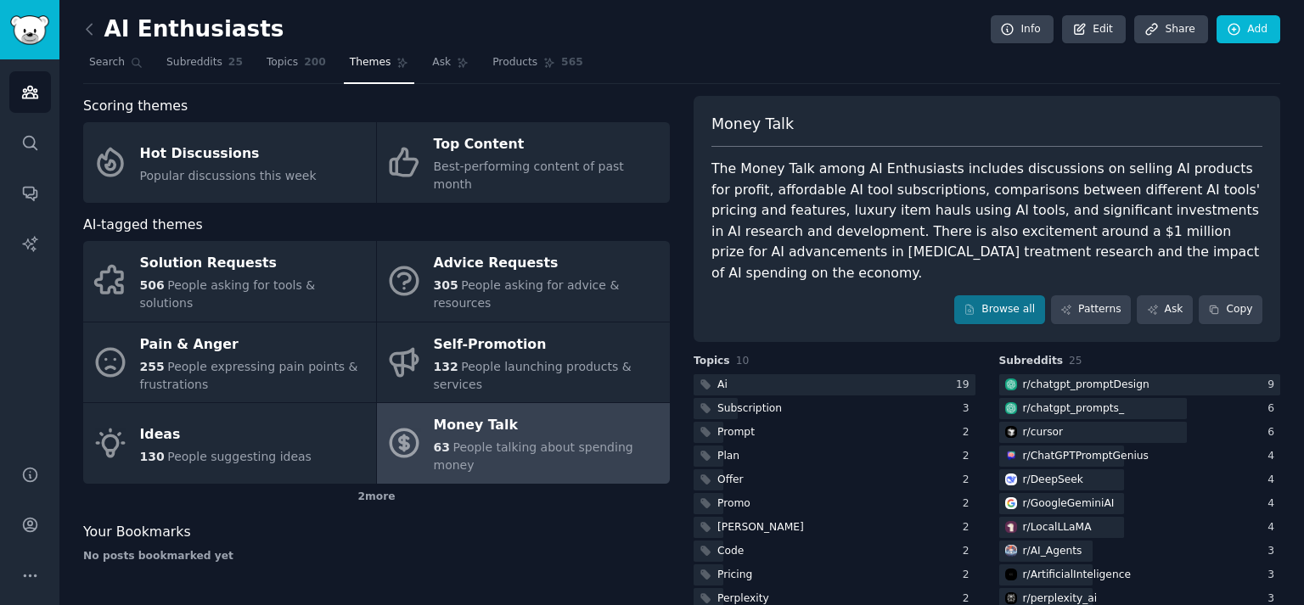
click at [1030, 216] on div "The Money Talk among AI Enthusiasts includes discussions on selling AI products…" at bounding box center [986, 221] width 551 height 125
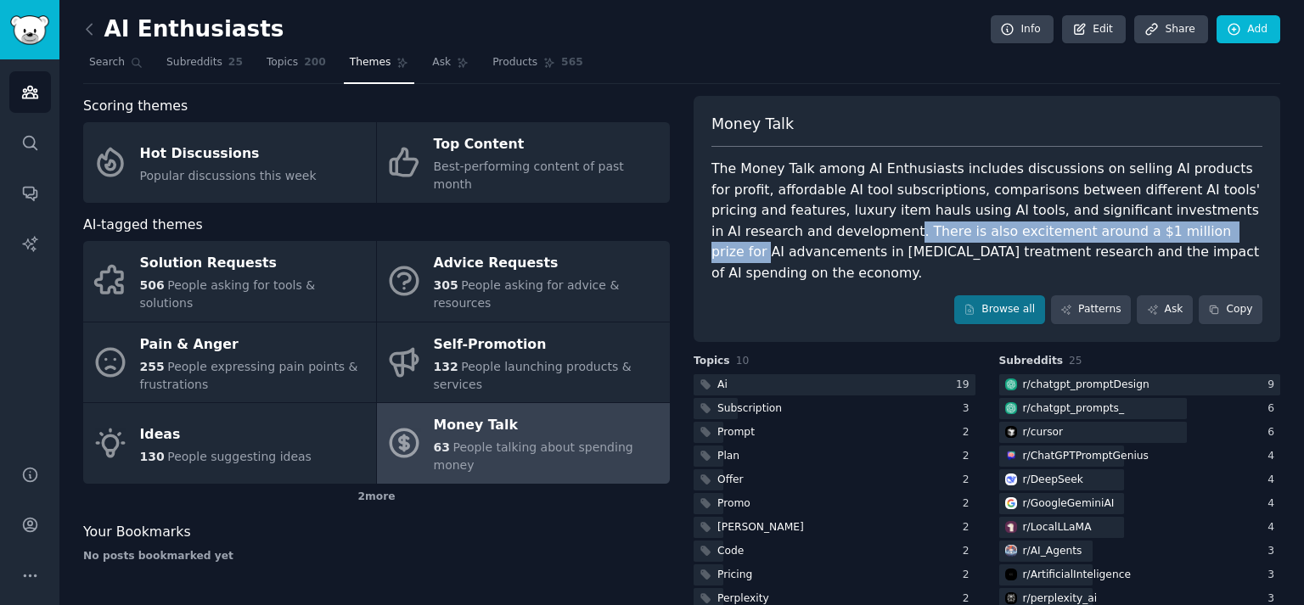
drag, startPoint x: 786, startPoint y: 233, endPoint x: 1109, endPoint y: 228, distance: 322.6
click at [1109, 228] on div "The Money Talk among AI Enthusiasts includes discussions on selling AI products…" at bounding box center [986, 221] width 551 height 125
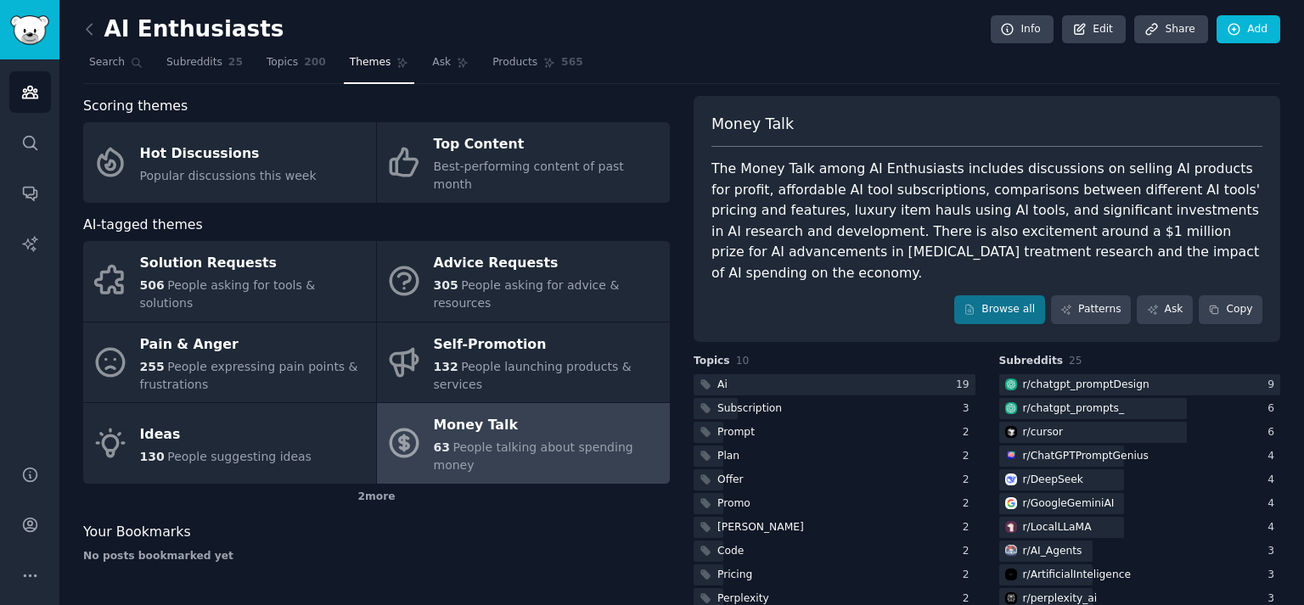
click at [1064, 214] on div "The Money Talk among AI Enthusiasts includes discussions on selling AI products…" at bounding box center [986, 221] width 551 height 125
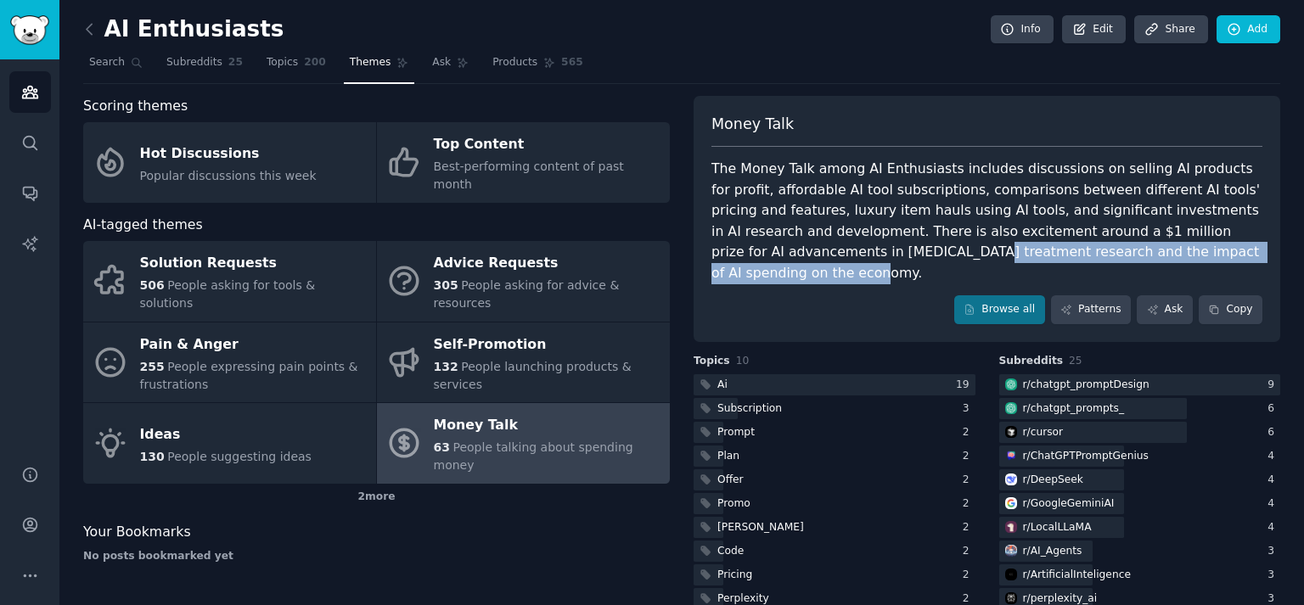
drag, startPoint x: 784, startPoint y: 252, endPoint x: 1173, endPoint y: 250, distance: 388.8
click at [1173, 250] on div "The Money Talk among AI Enthusiasts includes discussions on selling AI products…" at bounding box center [986, 221] width 551 height 125
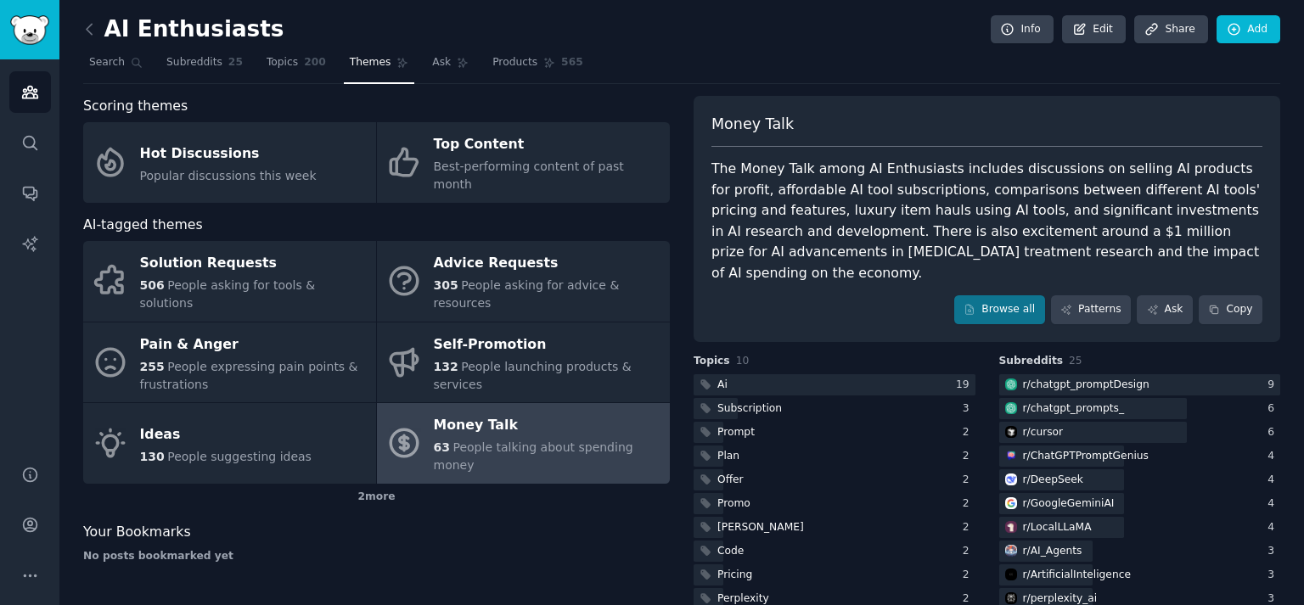
click at [1036, 215] on div "The Money Talk among AI Enthusiasts includes discussions on selling AI products…" at bounding box center [986, 221] width 551 height 125
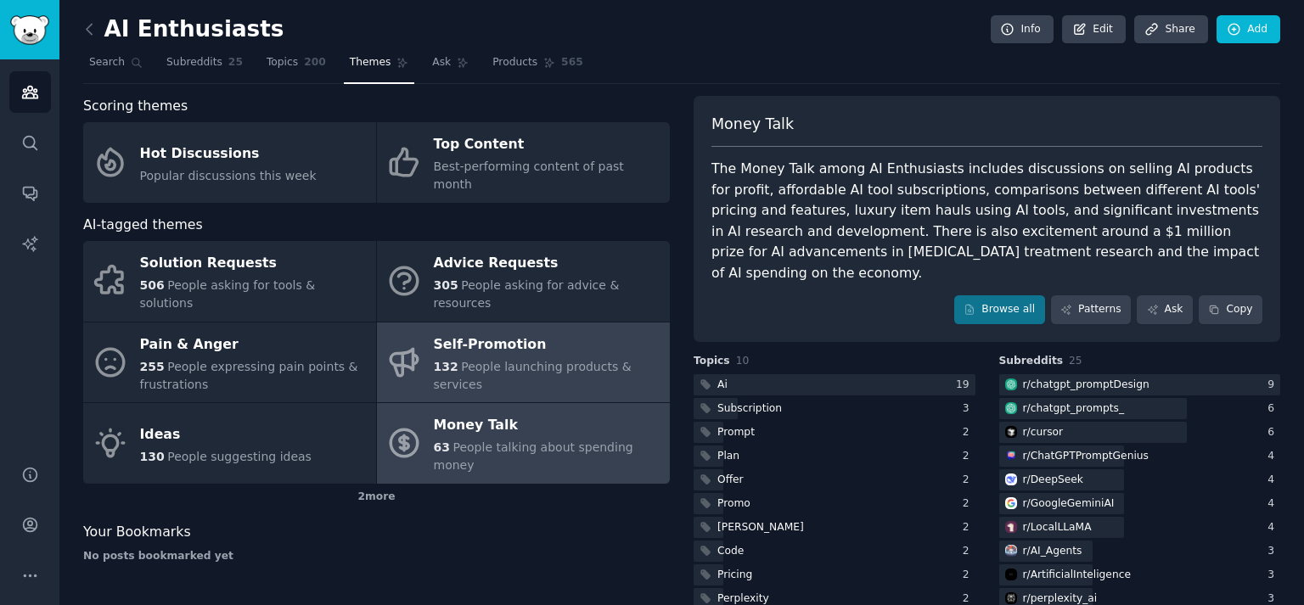
click at [541, 323] on link "Self-Promotion 132 People launching products & services" at bounding box center [523, 363] width 293 height 81
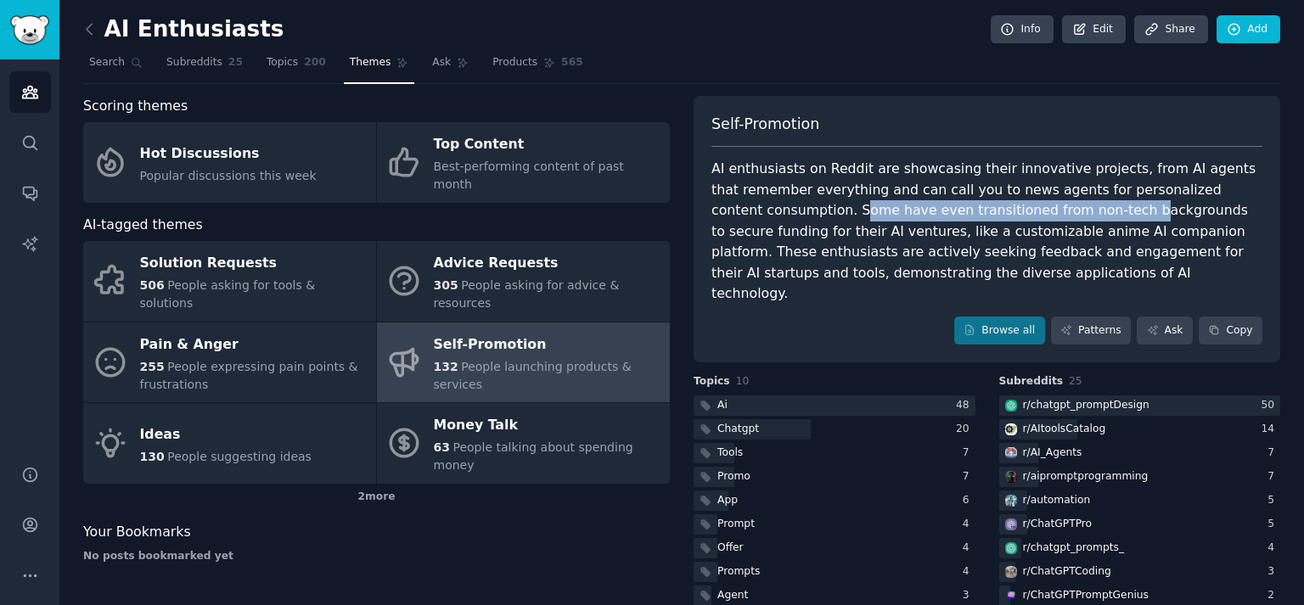
drag, startPoint x: 804, startPoint y: 211, endPoint x: 1067, endPoint y: 211, distance: 263.2
click at [1067, 211] on div "AI enthusiasts on Reddit are showcasing their innovative projects, from AI agen…" at bounding box center [986, 232] width 551 height 146
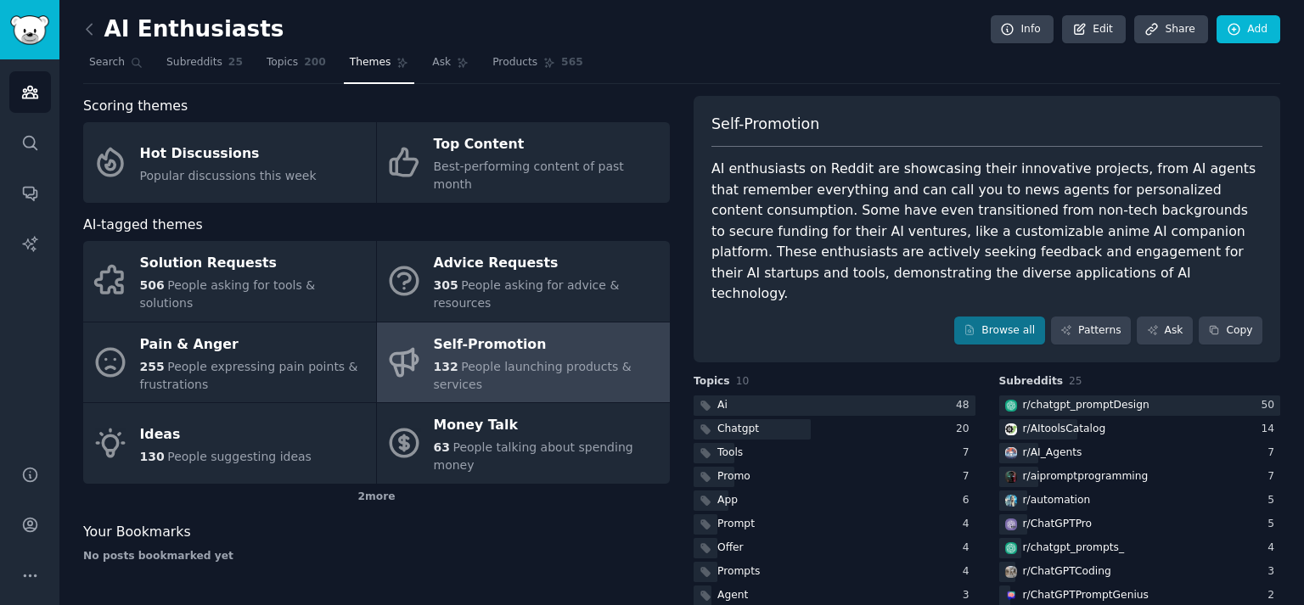
drag, startPoint x: 1066, startPoint y: 226, endPoint x: 1076, endPoint y: 229, distance: 9.9
click at [1067, 226] on div "AI enthusiasts on Reddit are showcasing their innovative projects, from AI agen…" at bounding box center [986, 232] width 551 height 146
drag, startPoint x: 713, startPoint y: 232, endPoint x: 917, endPoint y: 231, distance: 203.7
click at [917, 231] on div "AI enthusiasts on Reddit are showcasing their innovative projects, from AI agen…" at bounding box center [986, 232] width 551 height 146
click at [915, 231] on div "AI enthusiasts on Reddit are showcasing their innovative projects, from AI agen…" at bounding box center [986, 232] width 551 height 146
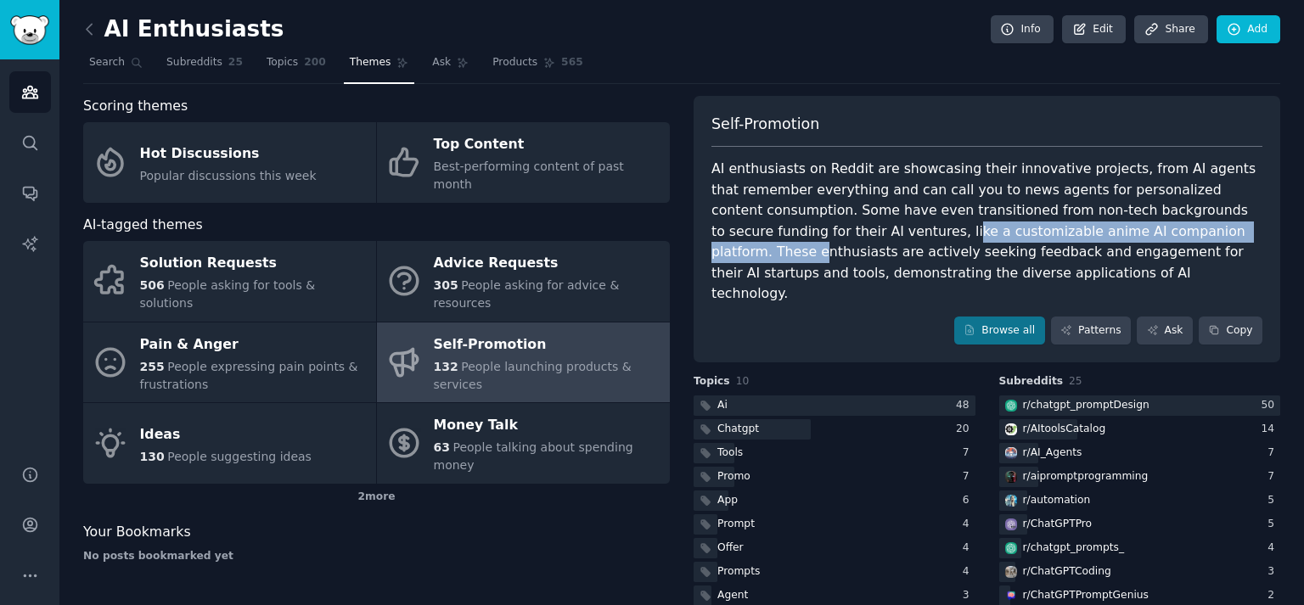
drag, startPoint x: 903, startPoint y: 230, endPoint x: 1175, endPoint y: 230, distance: 271.6
click at [1175, 230] on div "AI enthusiasts on Reddit are showcasing their innovative projects, from AI agen…" at bounding box center [986, 232] width 551 height 146
click at [1173, 232] on div "AI enthusiasts on Reddit are showcasing their innovative projects, from AI agen…" at bounding box center [986, 232] width 551 height 146
click at [1081, 233] on div "AI enthusiasts on Reddit are showcasing their innovative projects, from AI agen…" at bounding box center [986, 232] width 551 height 146
drag, startPoint x: 923, startPoint y: 226, endPoint x: 1126, endPoint y: 227, distance: 202.9
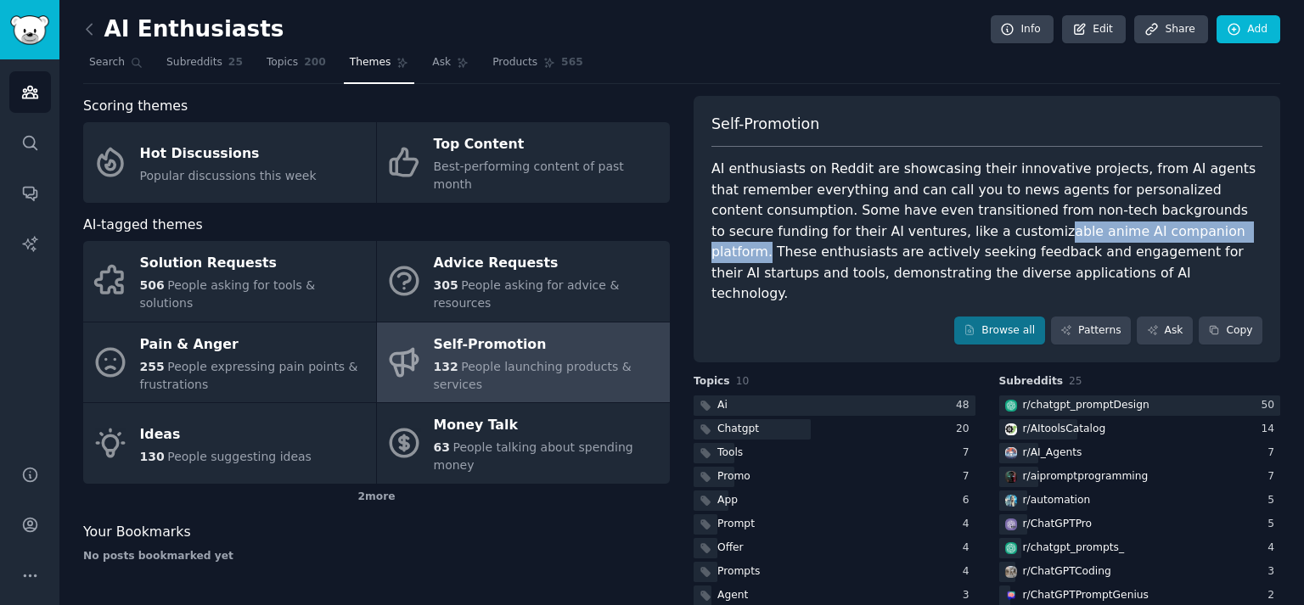
click at [1126, 227] on div "AI enthusiasts on Reddit are showcasing their innovative projects, from AI agen…" at bounding box center [986, 232] width 551 height 146
click at [1124, 222] on div "AI enthusiasts on Reddit are showcasing their innovative projects, from AI agen…" at bounding box center [986, 232] width 551 height 146
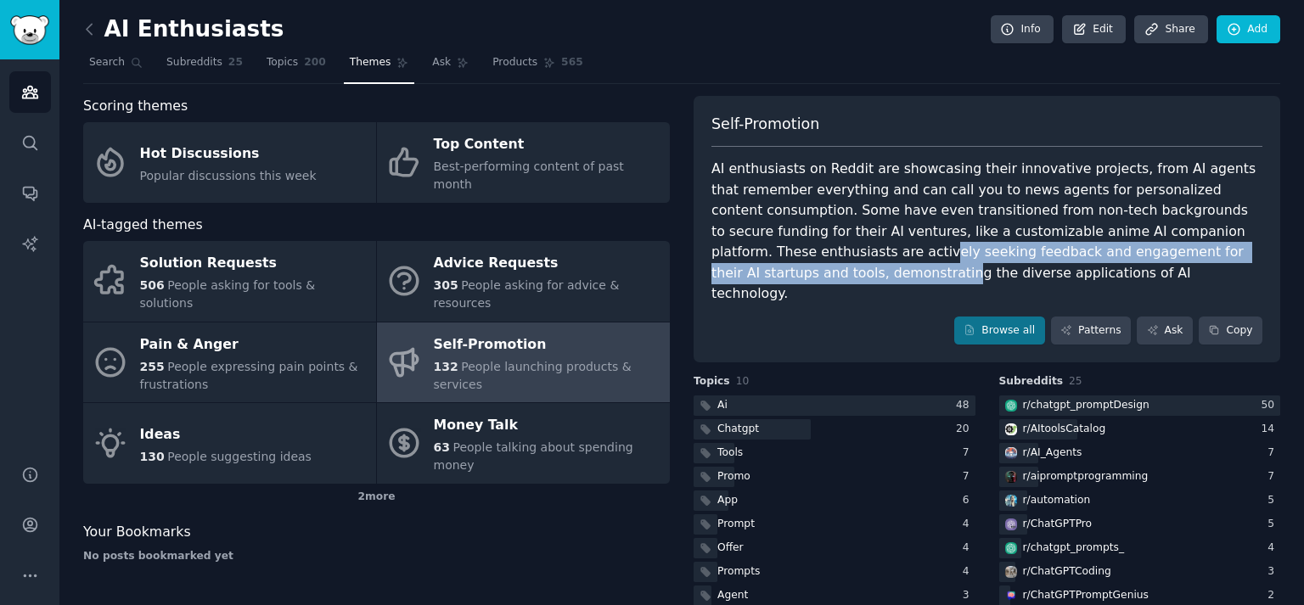
drag, startPoint x: 736, startPoint y: 252, endPoint x: 1224, endPoint y: 252, distance: 488.1
click at [1224, 252] on div "AI enthusiasts on Reddit are showcasing their innovative projects, from AI agen…" at bounding box center [986, 232] width 551 height 146
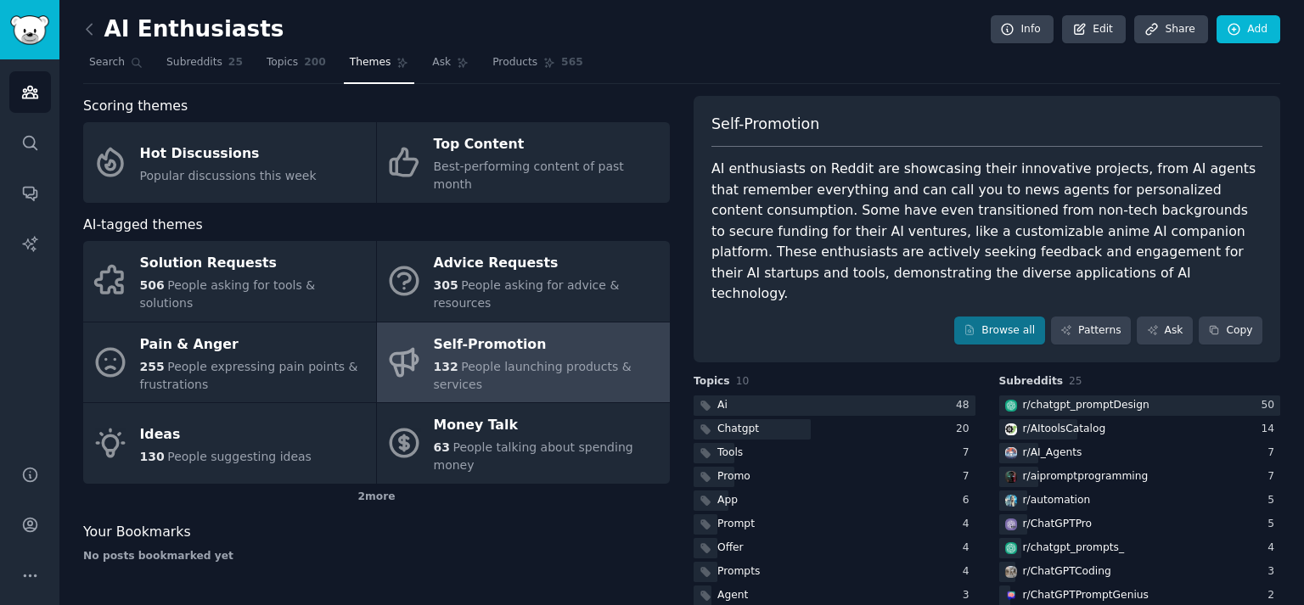
click at [1080, 237] on div "AI enthusiasts on Reddit are showcasing their innovative projects, from AI agen…" at bounding box center [986, 232] width 551 height 146
drag, startPoint x: 766, startPoint y: 270, endPoint x: 949, endPoint y: 270, distance: 183.4
click at [949, 270] on div "AI enthusiasts on Reddit are showcasing their innovative projects, from AI agen…" at bounding box center [986, 232] width 551 height 146
click at [942, 241] on div "AI enthusiasts on Reddit are showcasing their innovative projects, from AI agen…" at bounding box center [986, 232] width 551 height 146
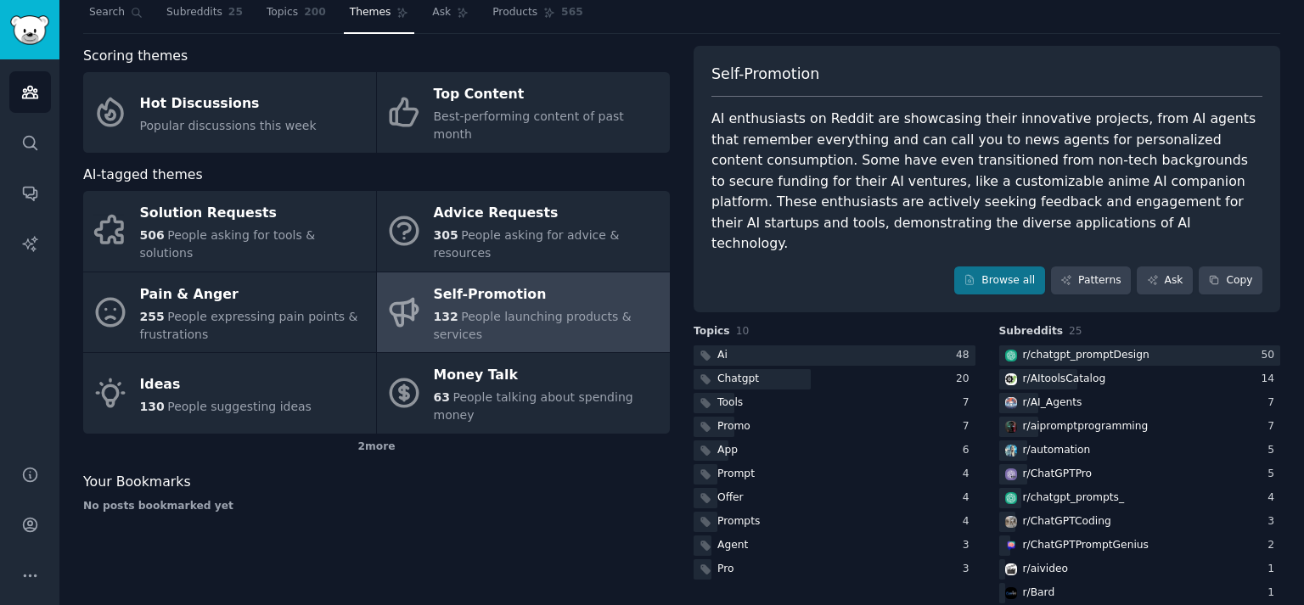
scroll to position [76, 0]
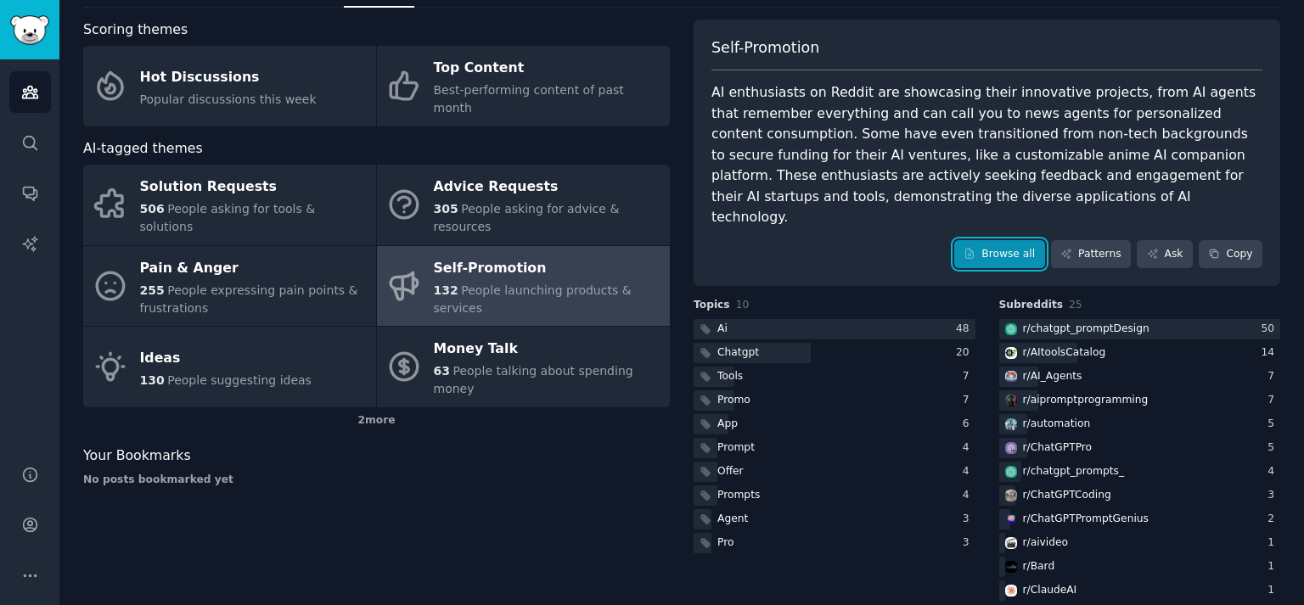
click at [1017, 240] on link "Browse all" at bounding box center [999, 254] width 91 height 29
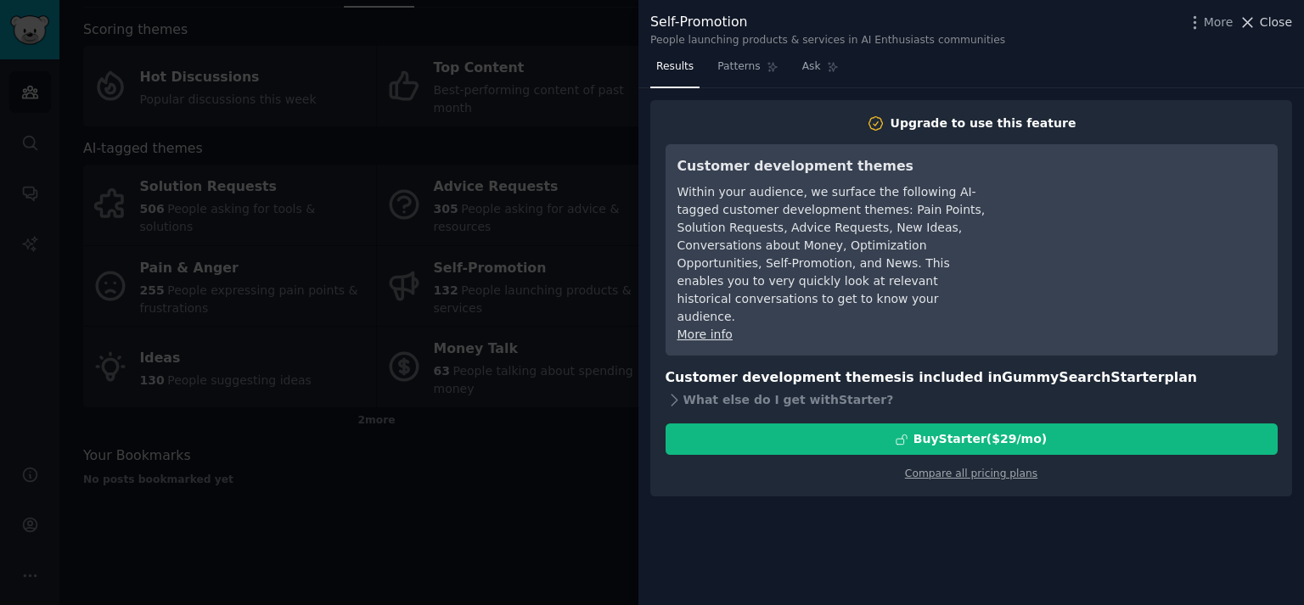
click at [1256, 21] on icon at bounding box center [1248, 23] width 18 height 18
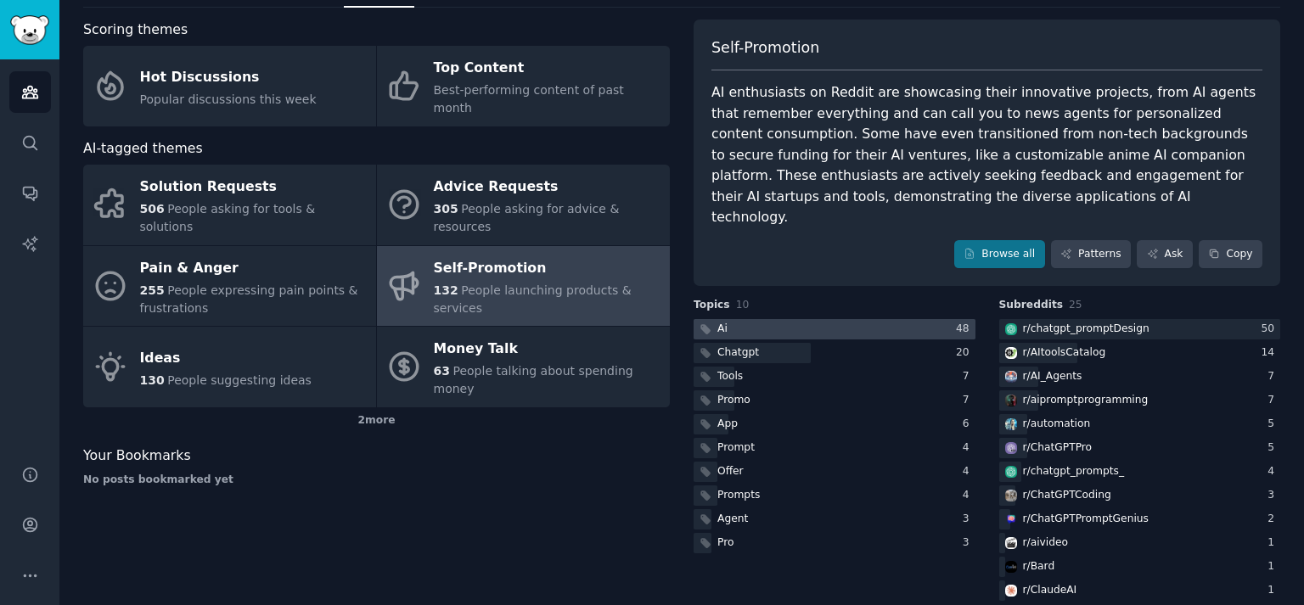
click at [752, 319] on div at bounding box center [835, 329] width 282 height 21
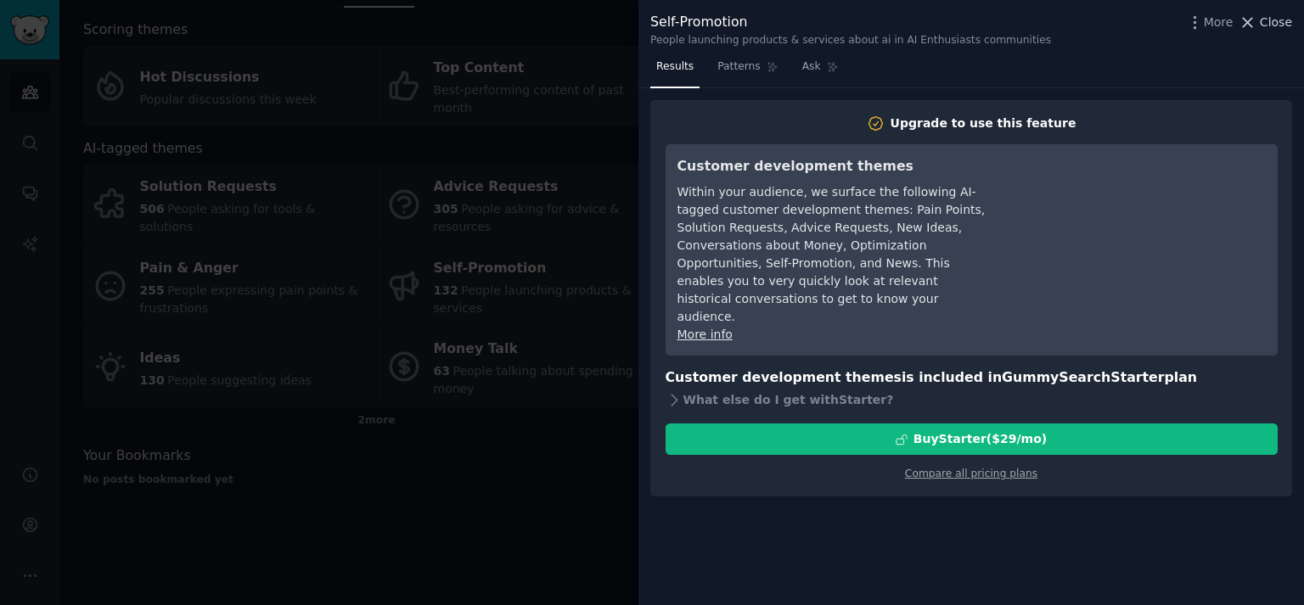
click at [1262, 16] on button "Close" at bounding box center [1265, 23] width 53 height 18
